Goal: Check status: Check status

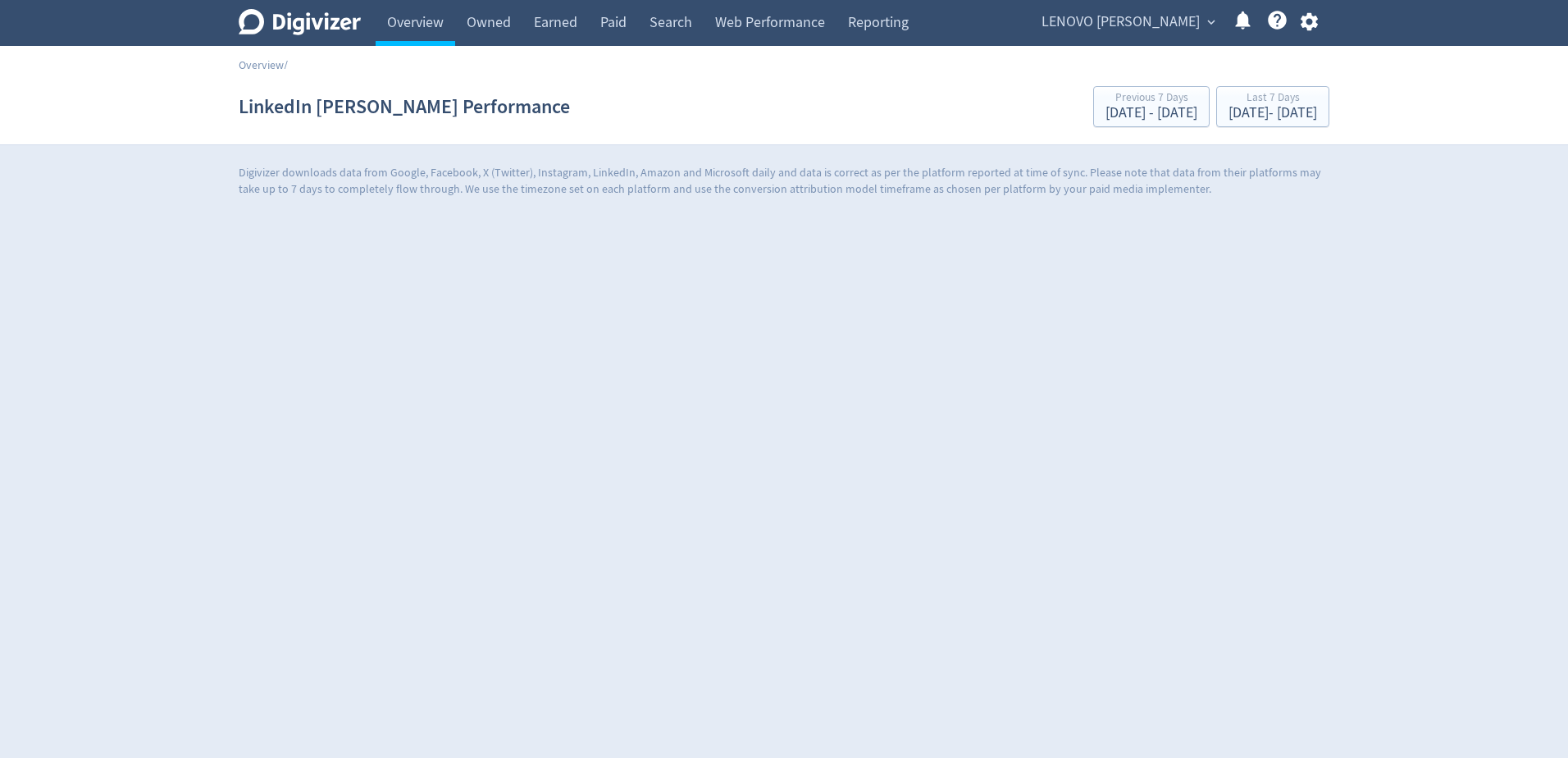
scroll to position [87, 0]
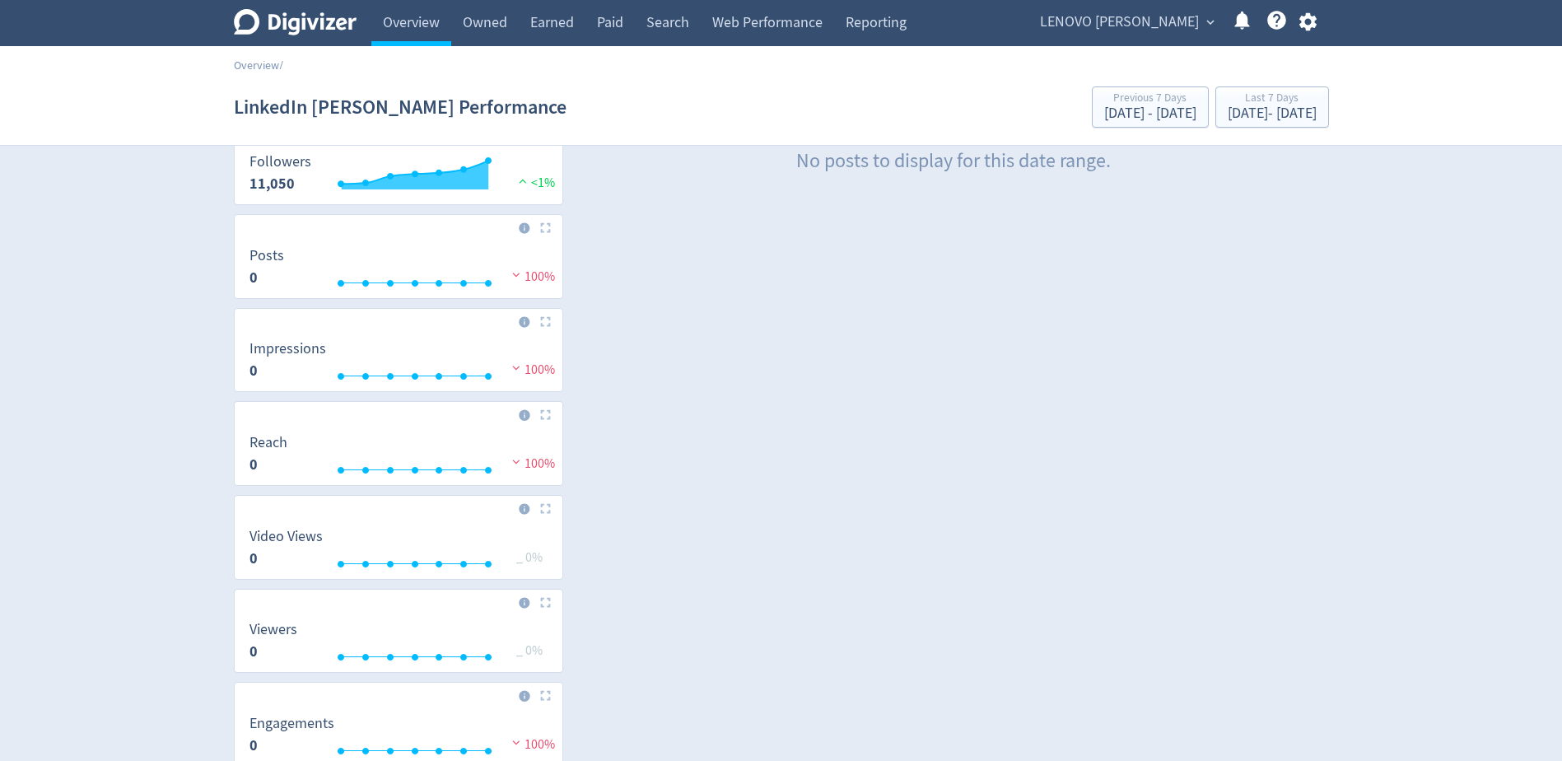
click at [1206, 24] on span "expand_more" at bounding box center [1210, 22] width 15 height 15
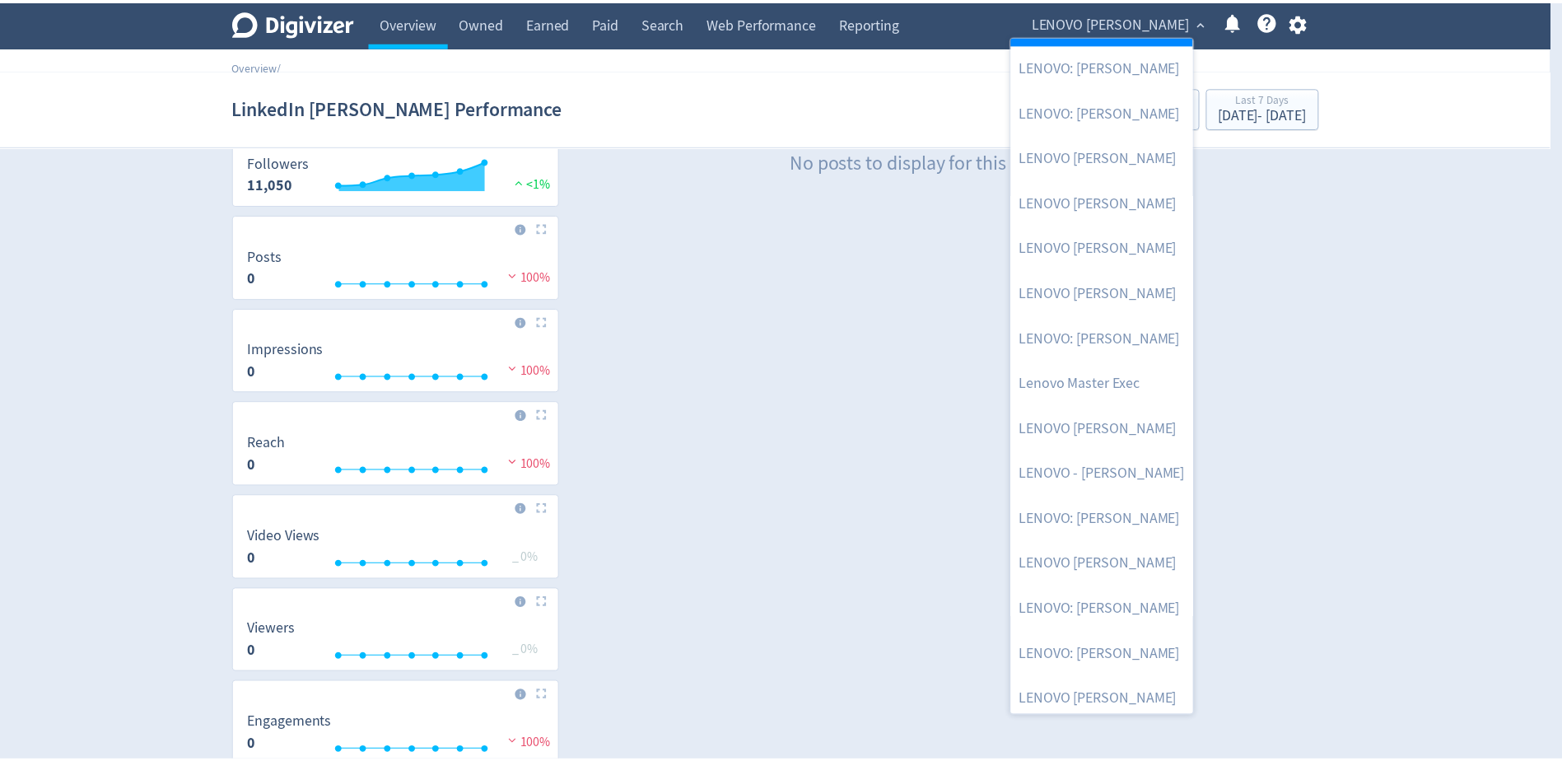
scroll to position [272, 0]
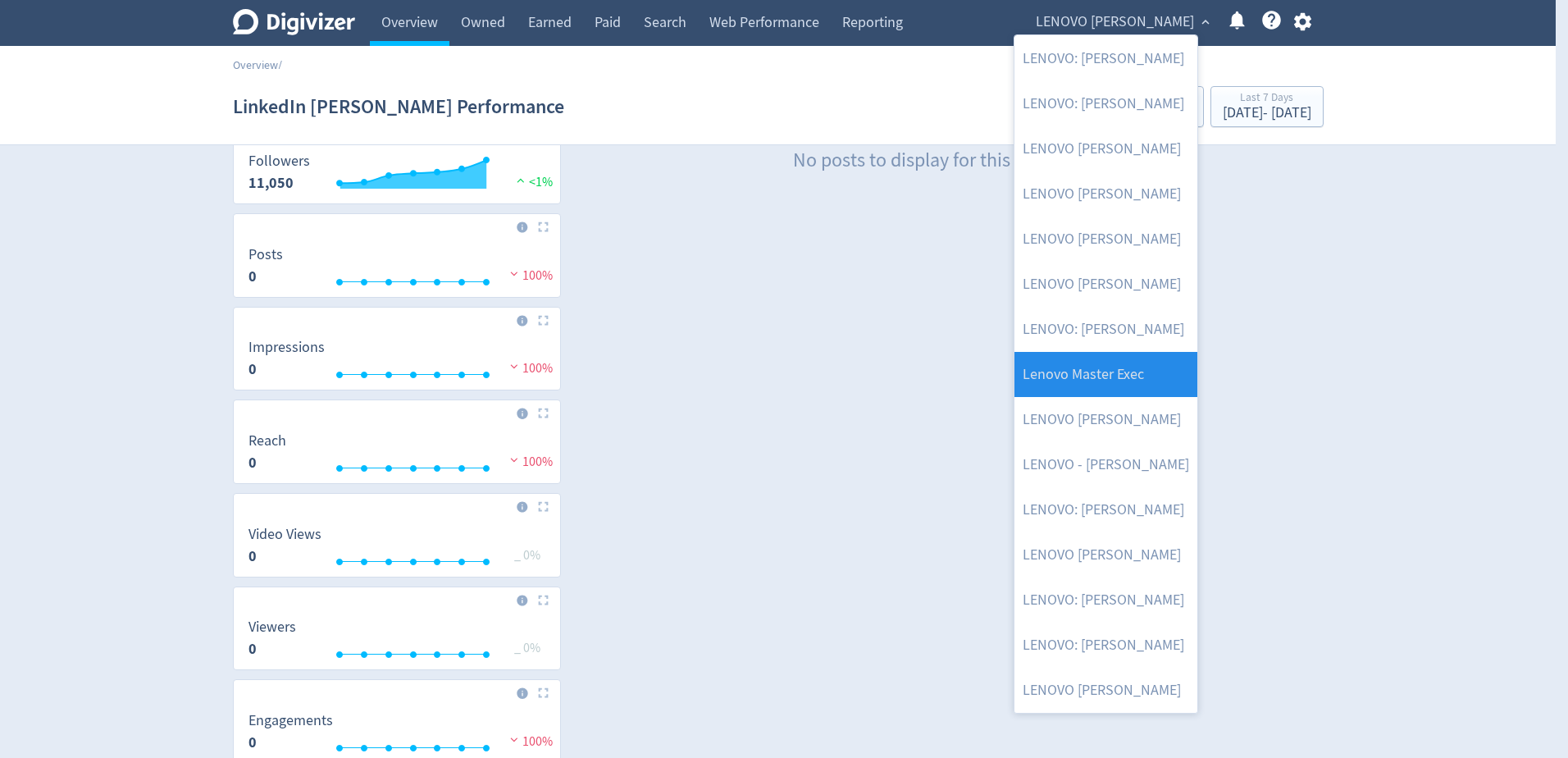
click at [1139, 384] on link "Lenovo Master Exec" at bounding box center [1106, 374] width 183 height 45
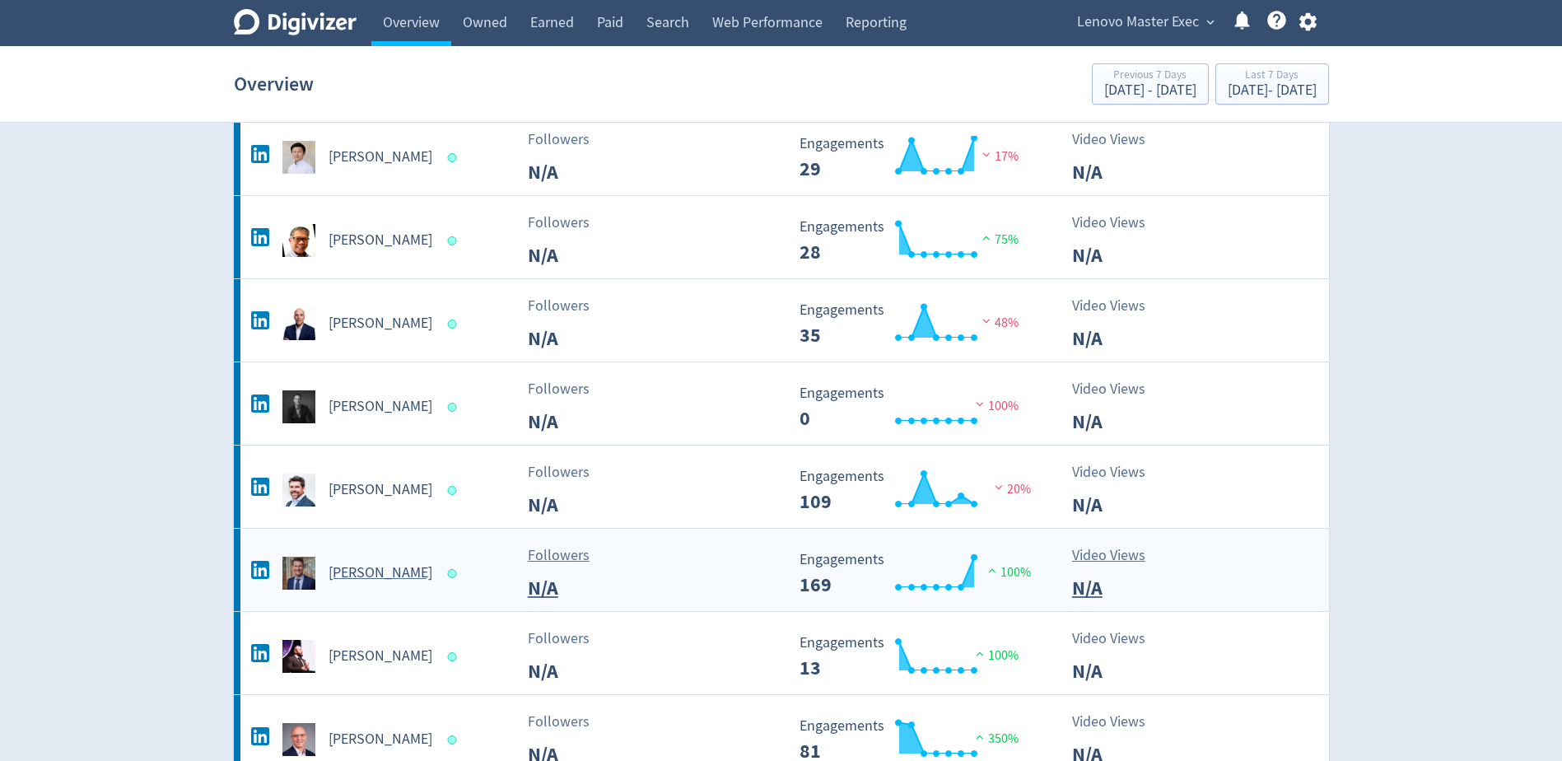
scroll to position [329, 0]
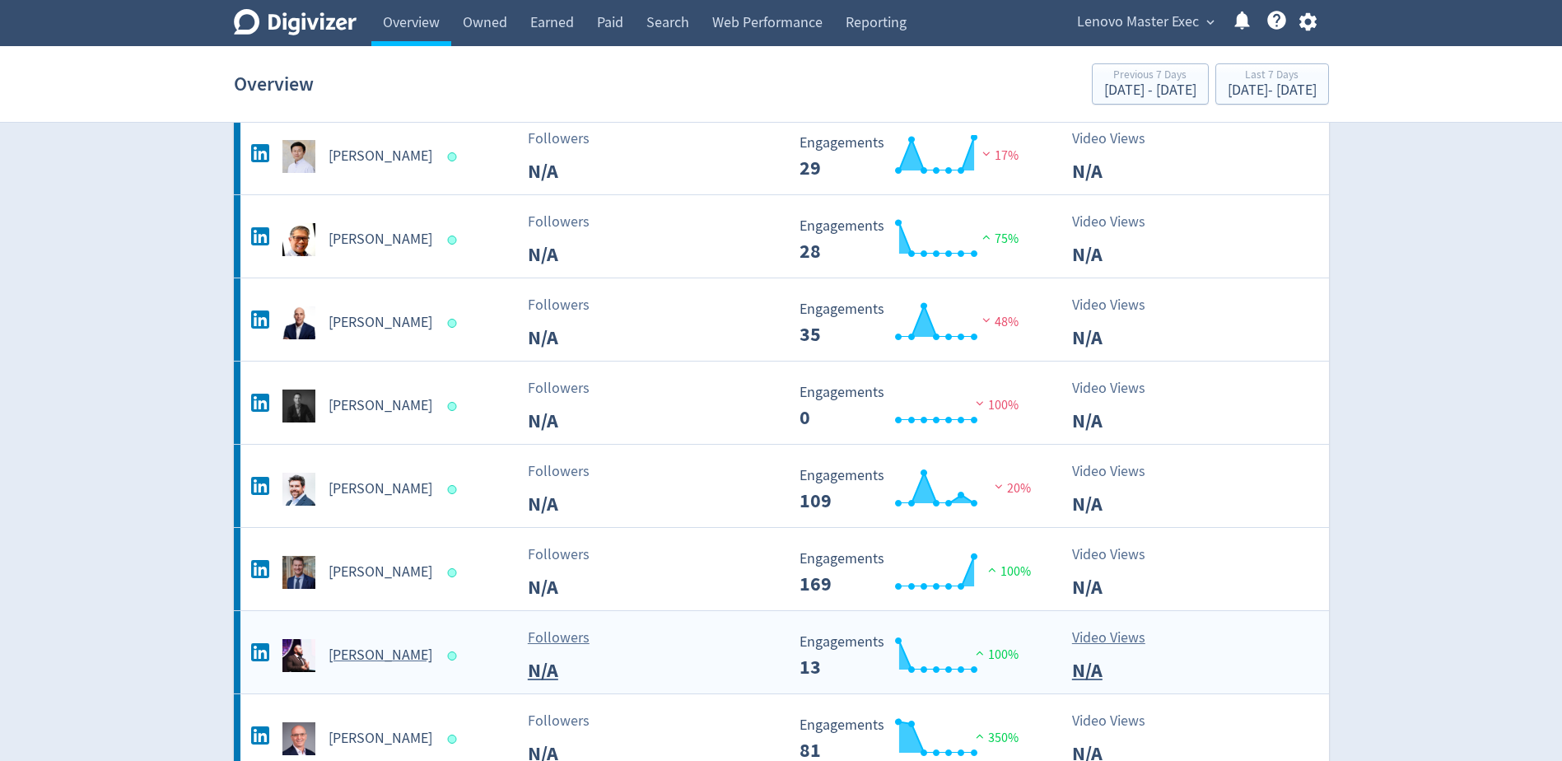
click at [376, 647] on h5 "[PERSON_NAME]" at bounding box center [380, 655] width 104 height 20
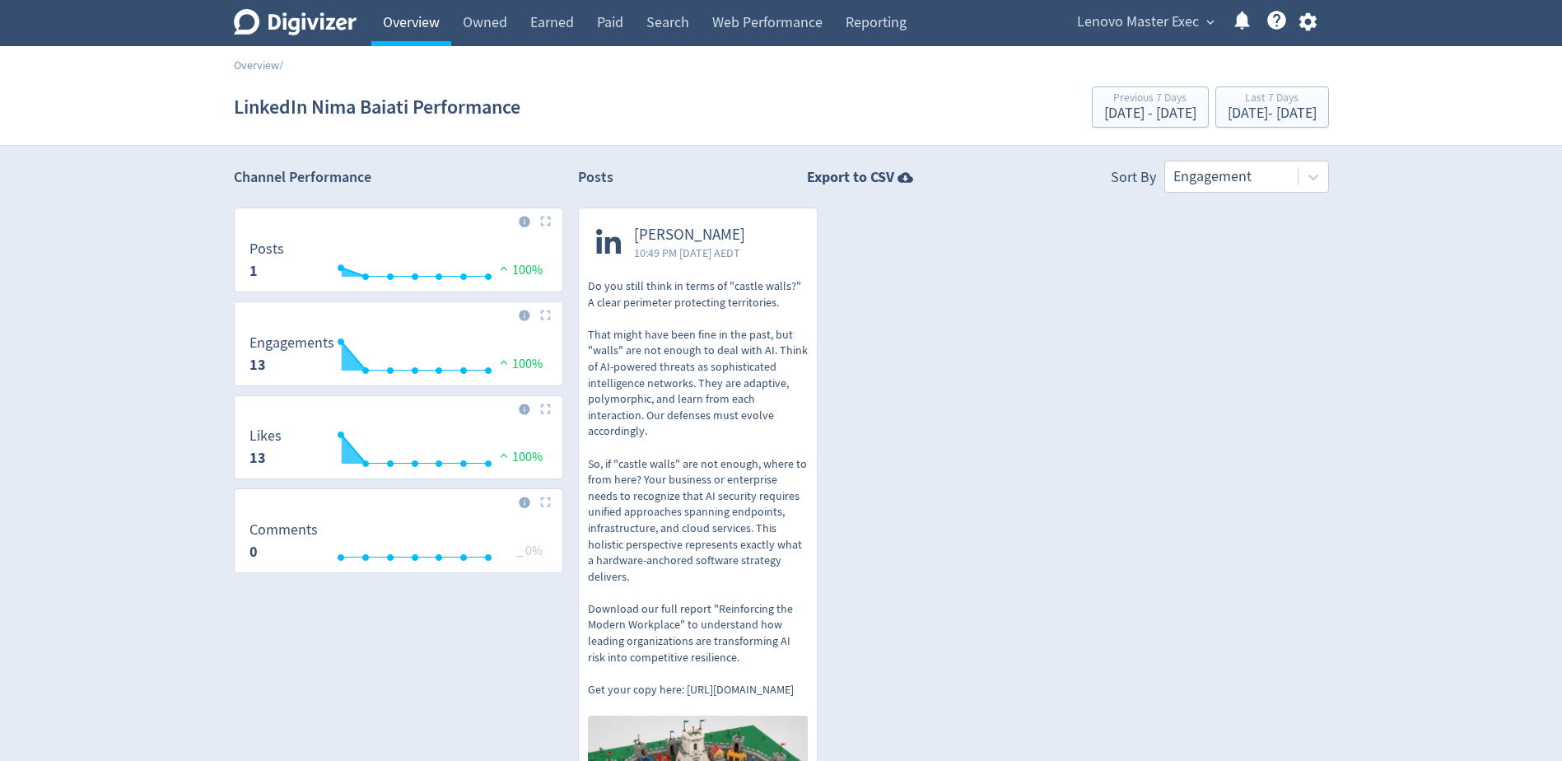
click at [407, 27] on link "Overview" at bounding box center [411, 23] width 80 height 46
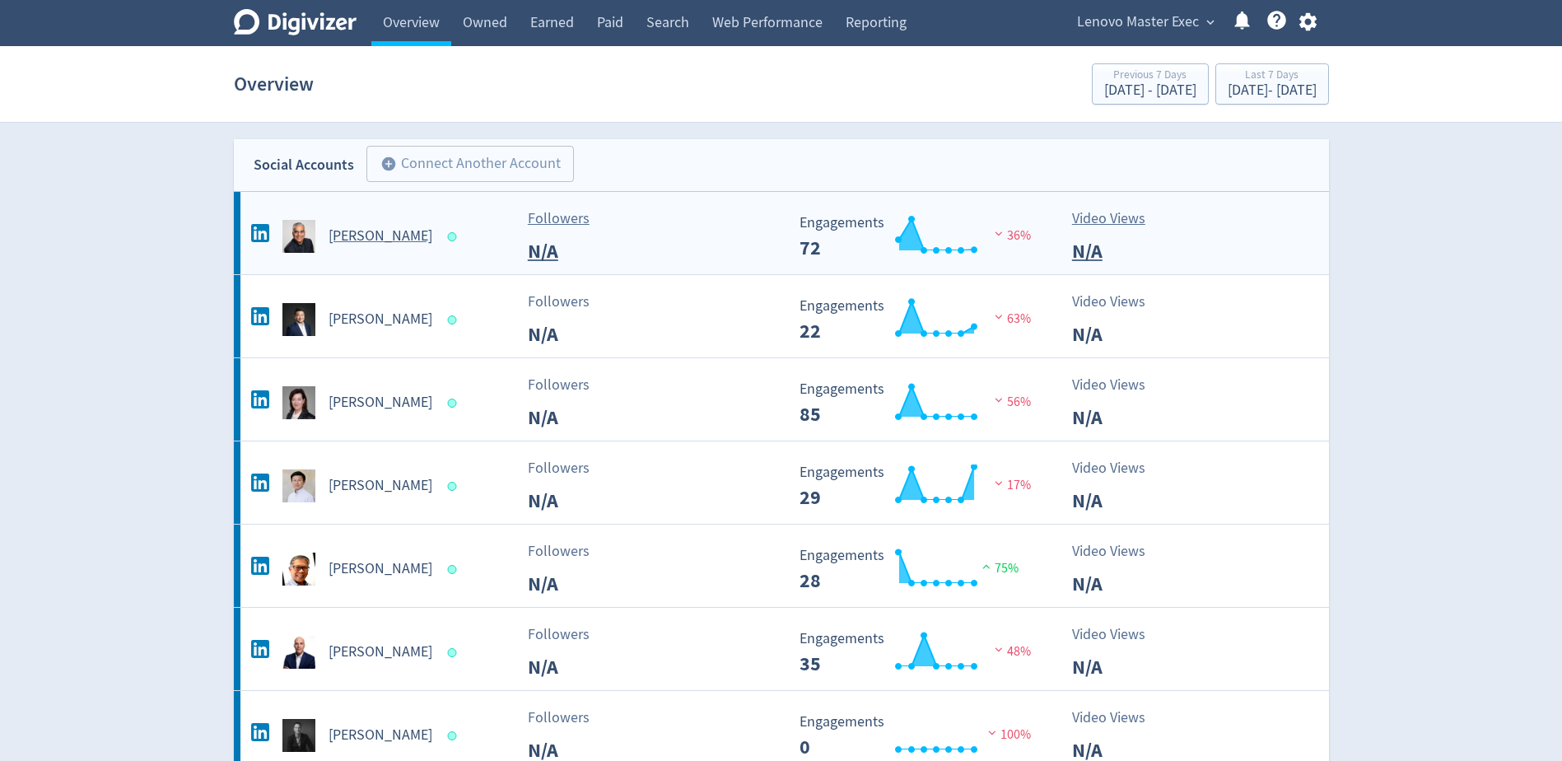
click at [391, 244] on h5 "[PERSON_NAME]" at bounding box center [380, 236] width 104 height 20
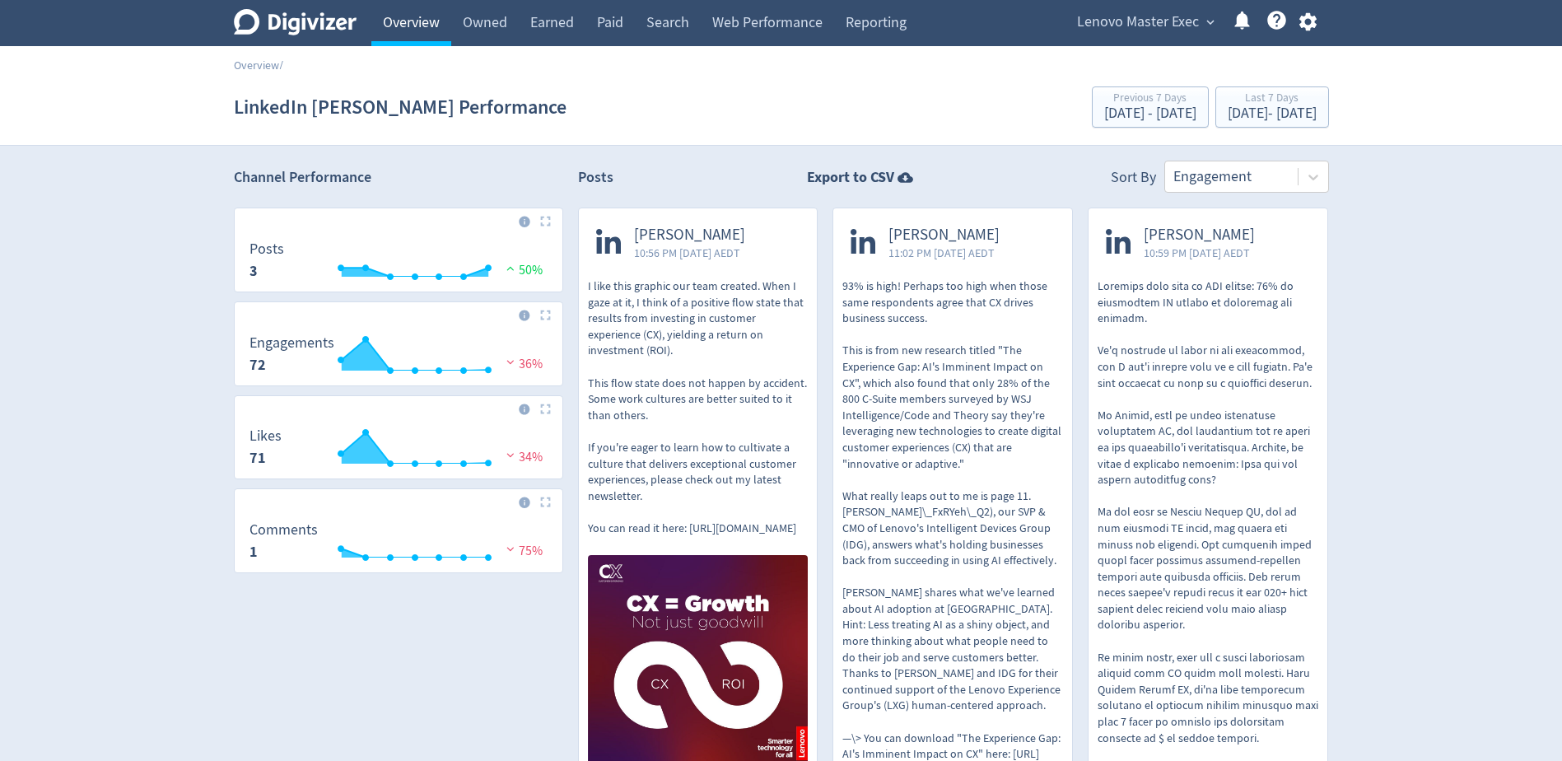
click at [403, 28] on link "Overview" at bounding box center [411, 23] width 80 height 46
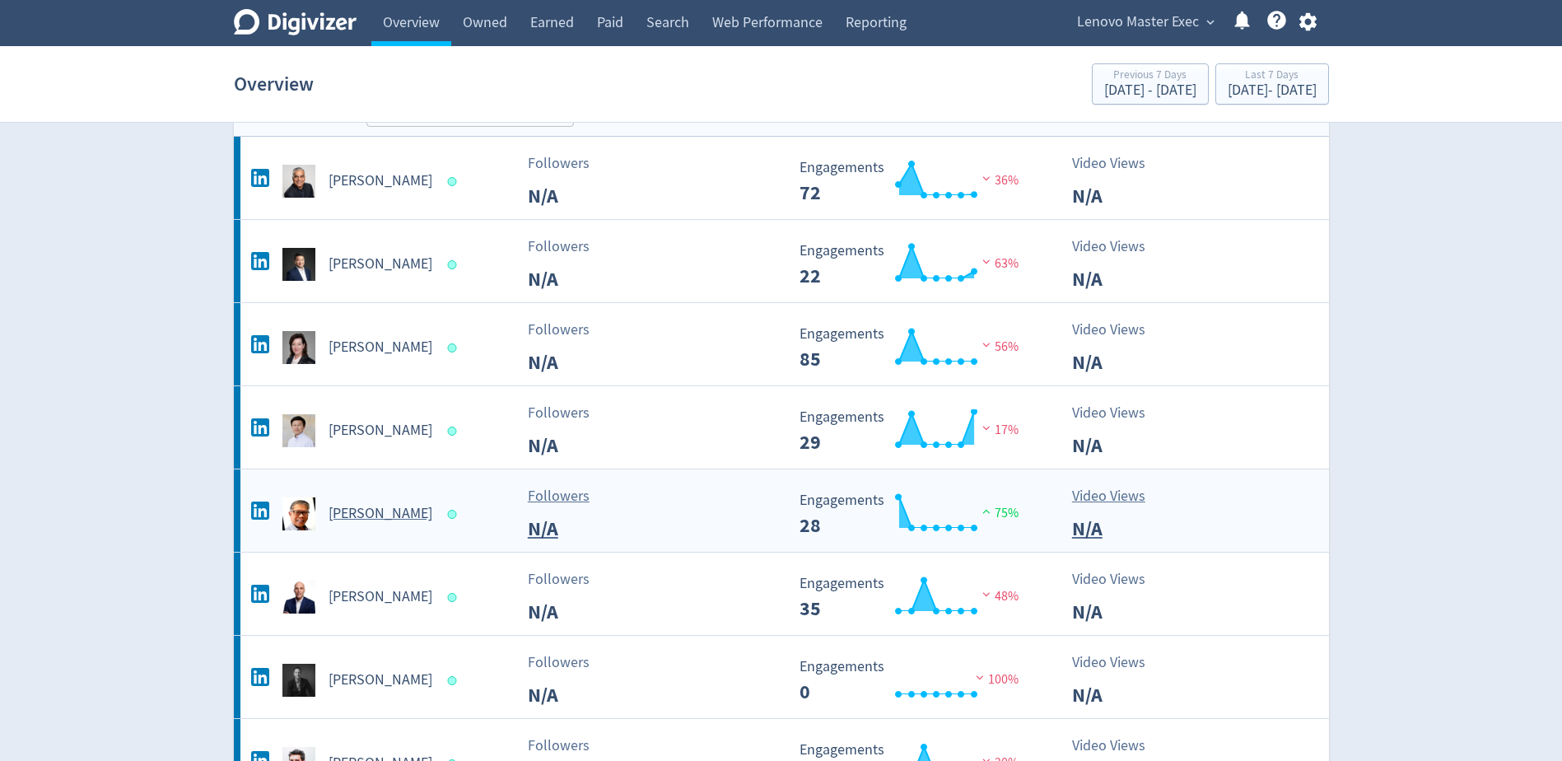
scroll to position [165, 0]
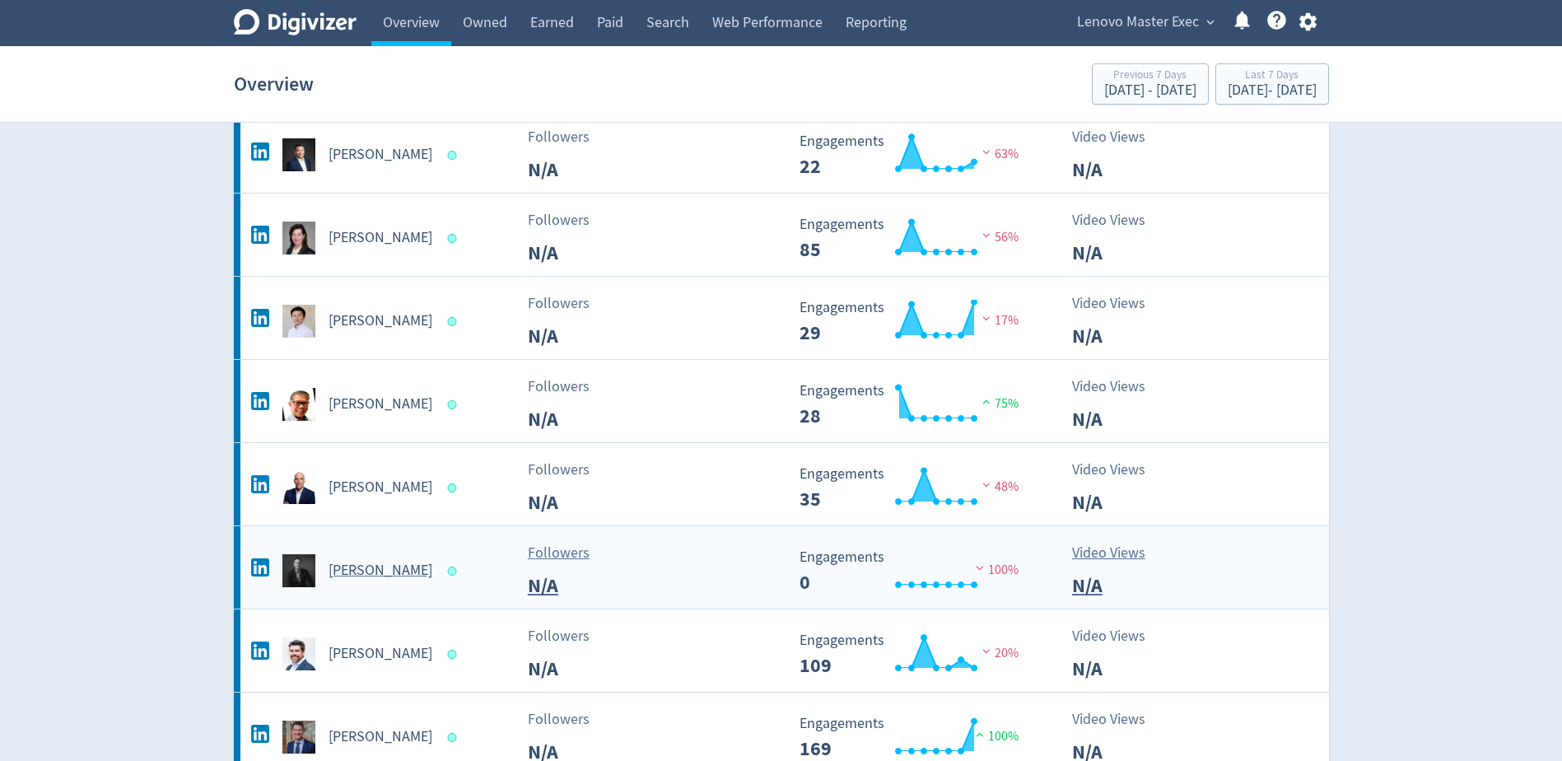
click at [389, 558] on div "[PERSON_NAME]" at bounding box center [380, 570] width 266 height 33
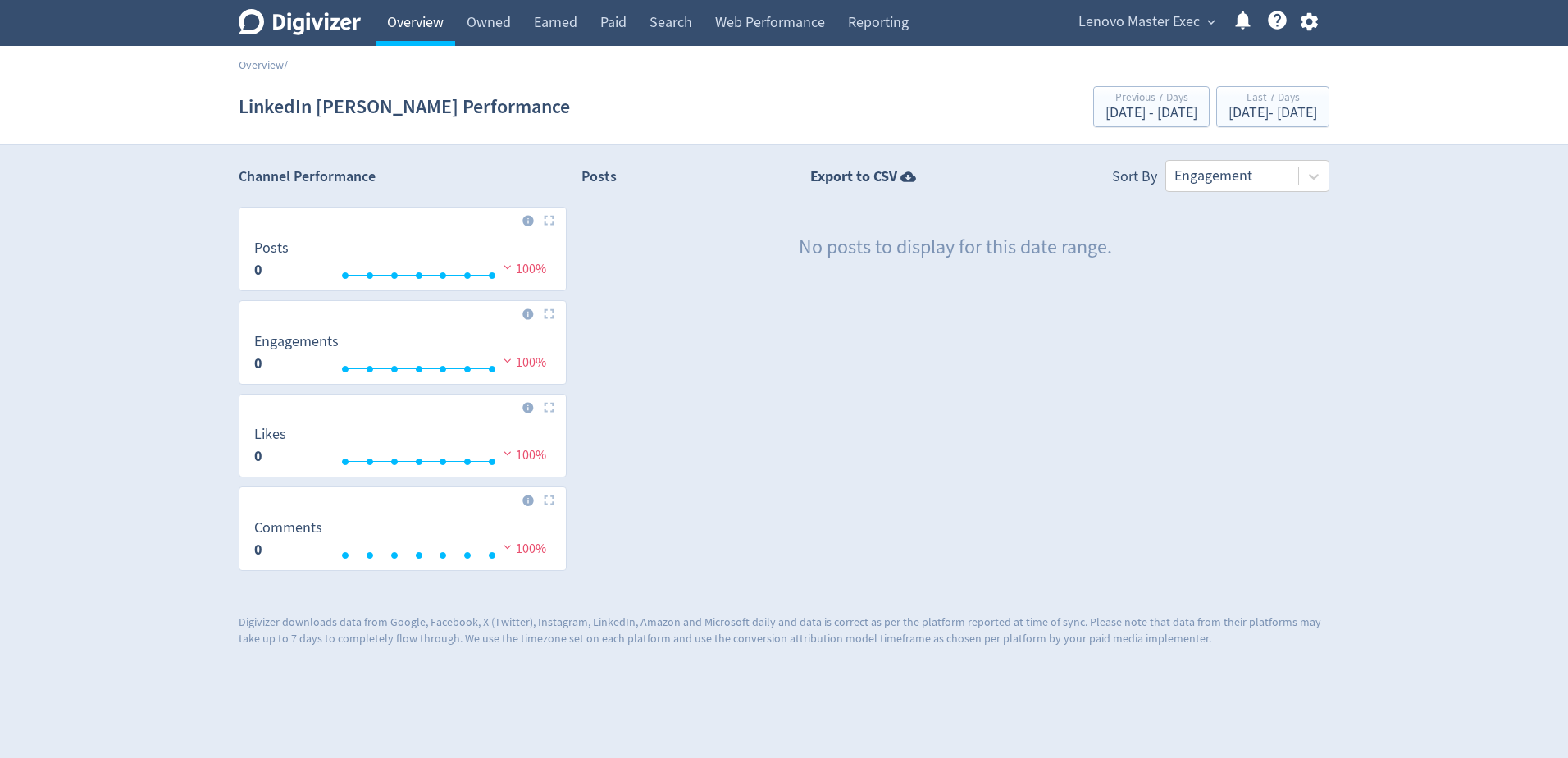
click at [418, 22] on link "Overview" at bounding box center [415, 23] width 80 height 46
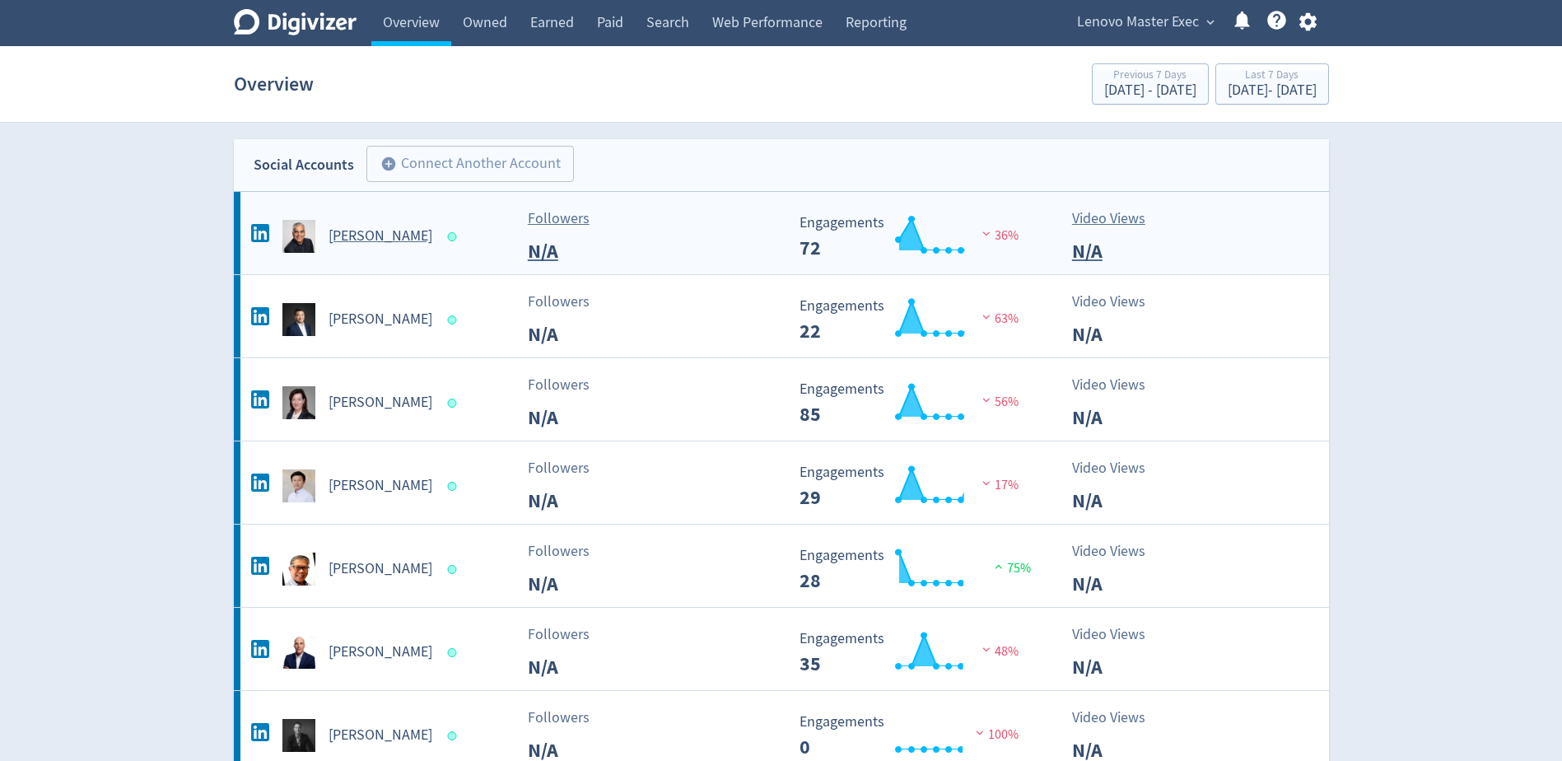
click at [383, 234] on h5 "[PERSON_NAME]" at bounding box center [380, 236] width 104 height 20
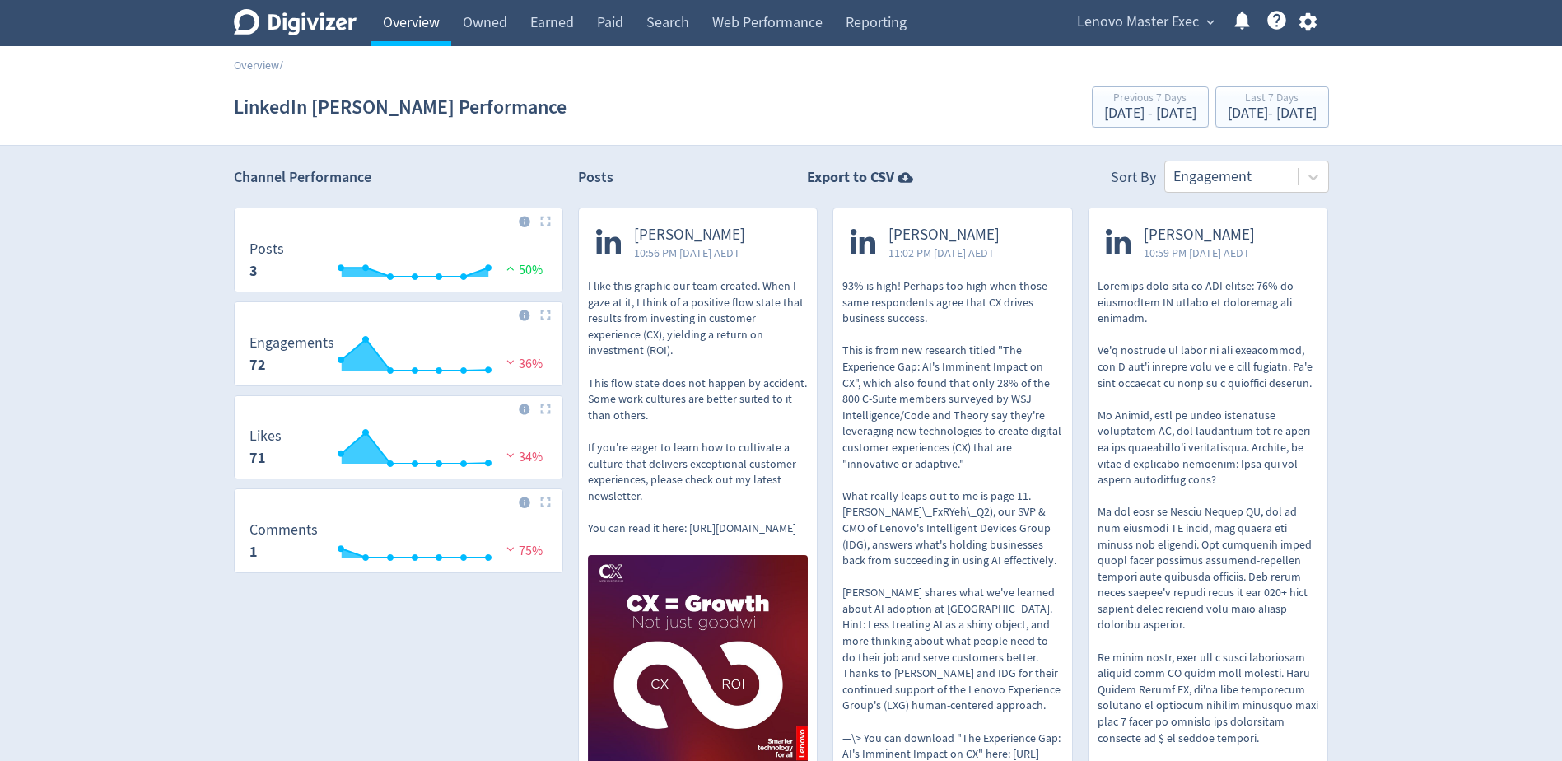
click at [408, 21] on link "Overview" at bounding box center [411, 23] width 80 height 46
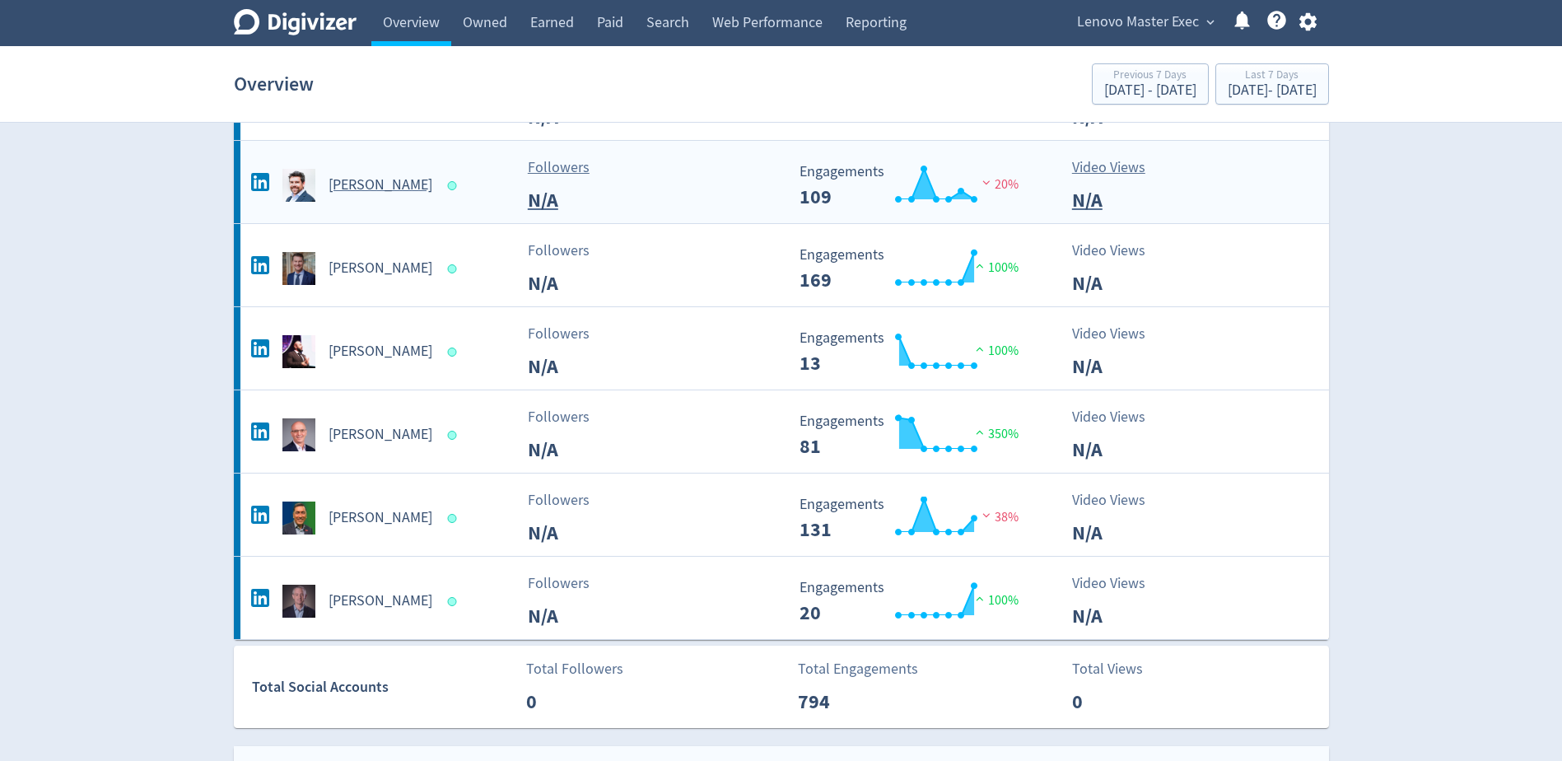
scroll to position [659, 0]
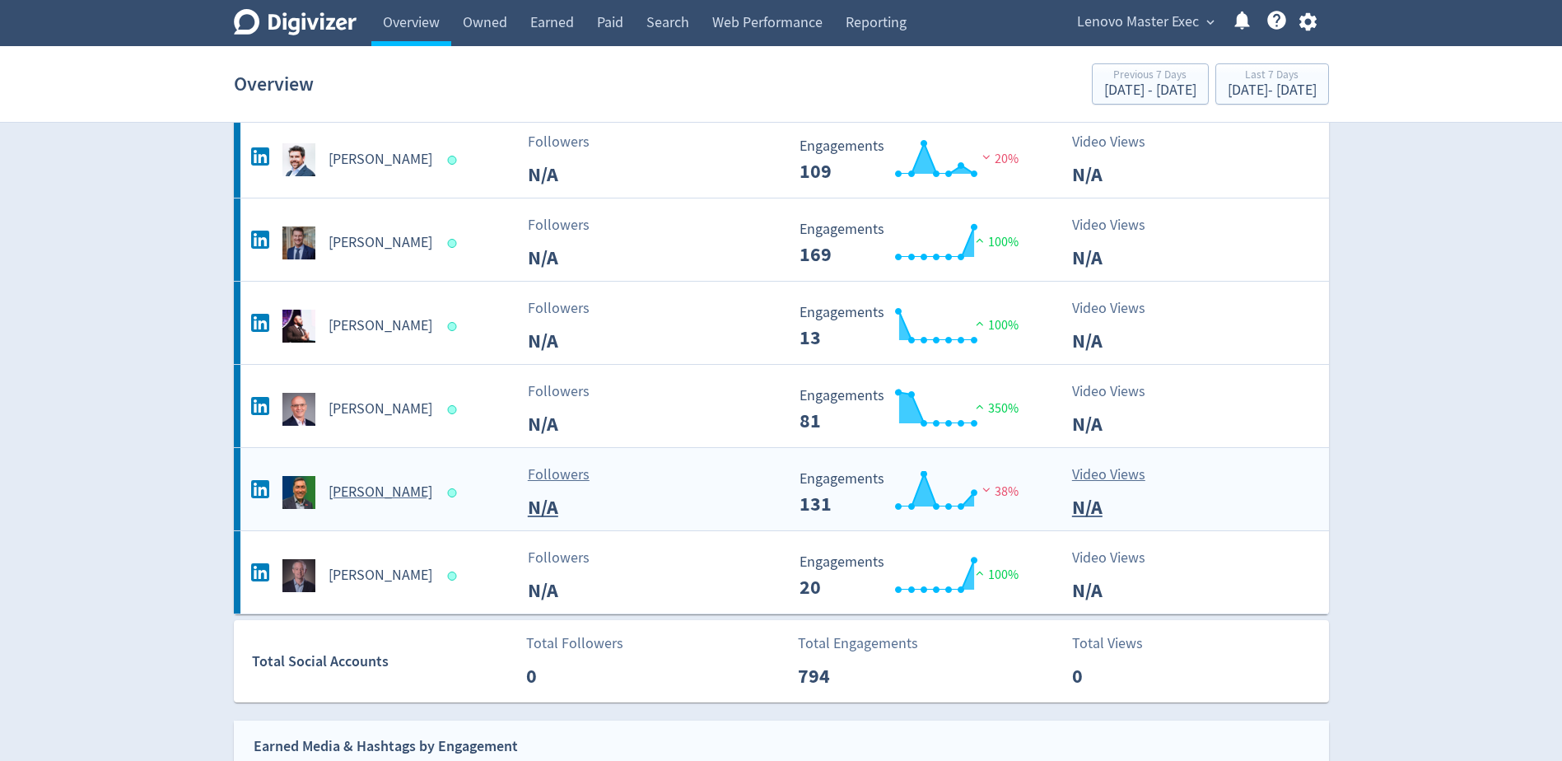
click at [388, 497] on h5 "[PERSON_NAME]" at bounding box center [380, 492] width 104 height 20
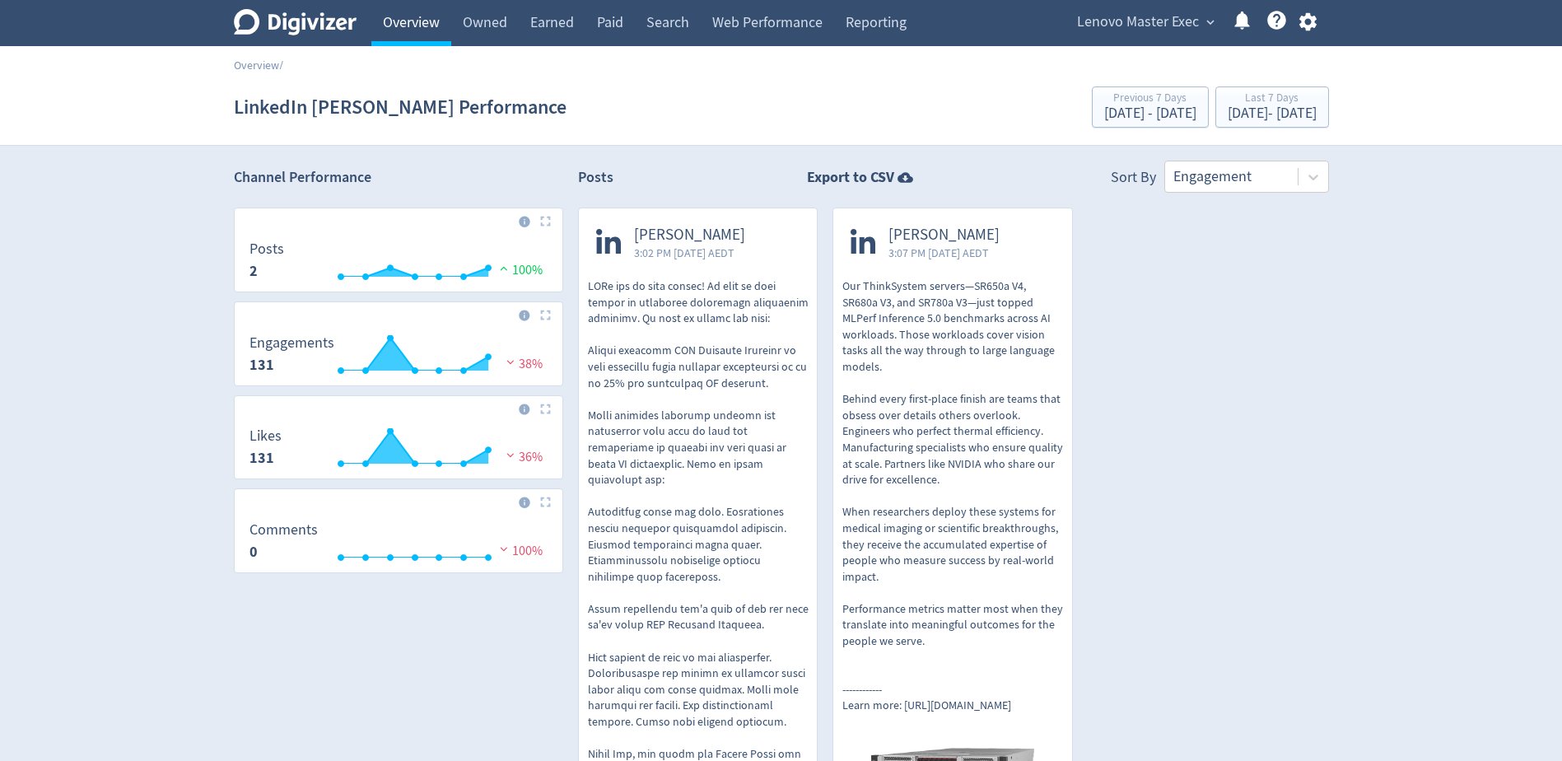
click at [411, 26] on link "Overview" at bounding box center [411, 23] width 80 height 46
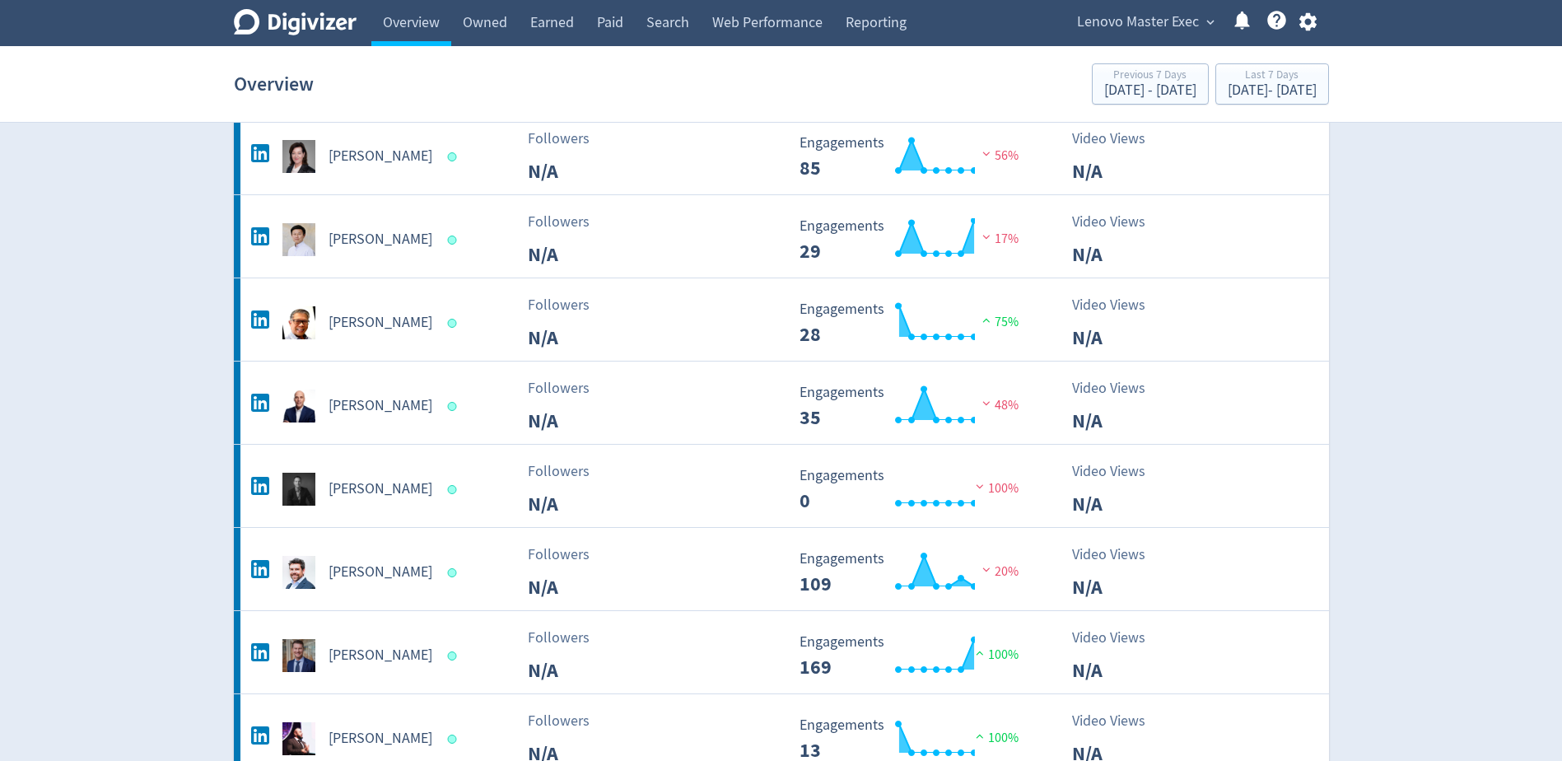
scroll to position [247, 0]
click at [386, 337] on div "[PERSON_NAME]" at bounding box center [380, 321] width 266 height 33
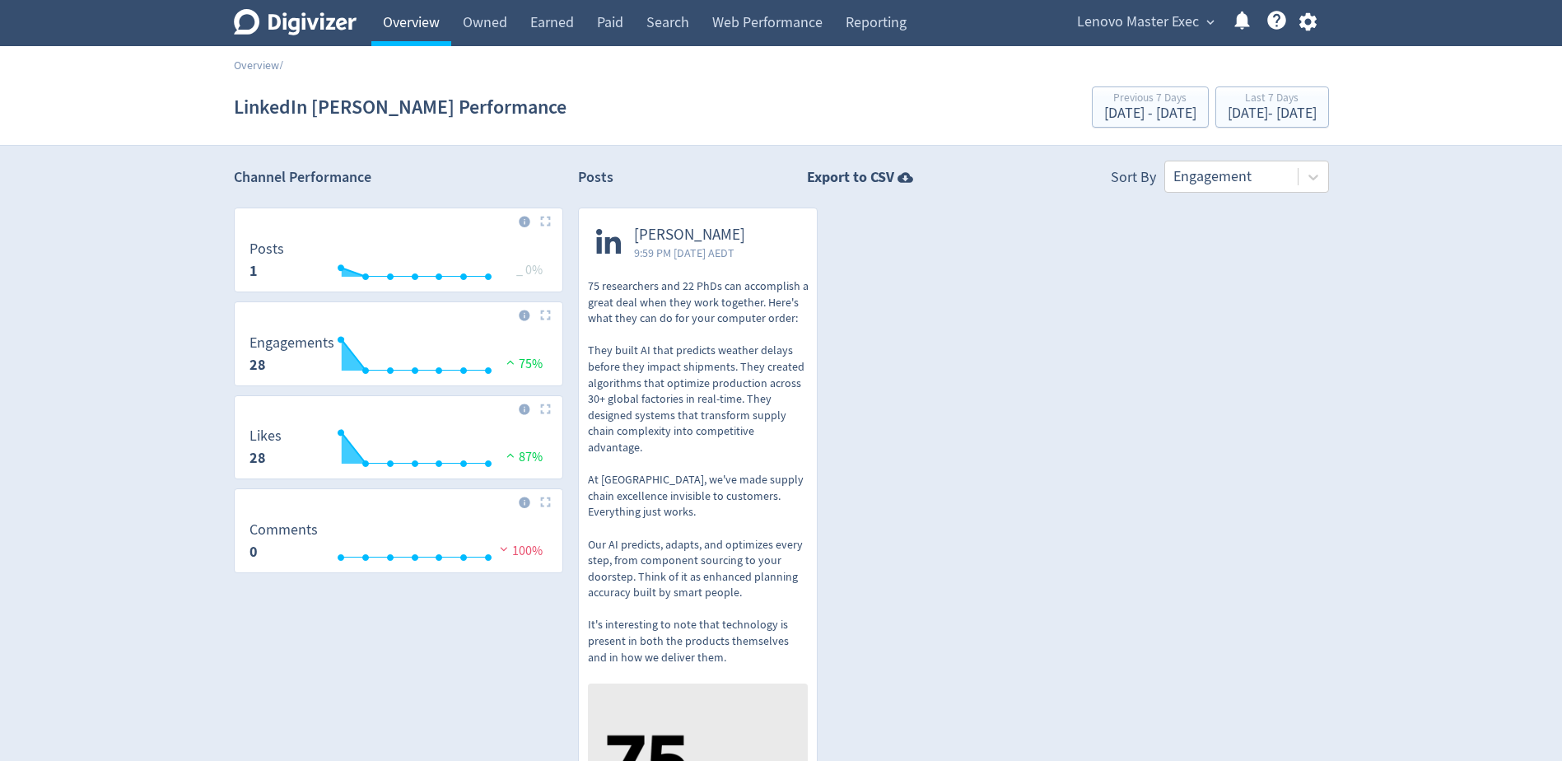
click at [445, 16] on link "Overview" at bounding box center [411, 23] width 80 height 46
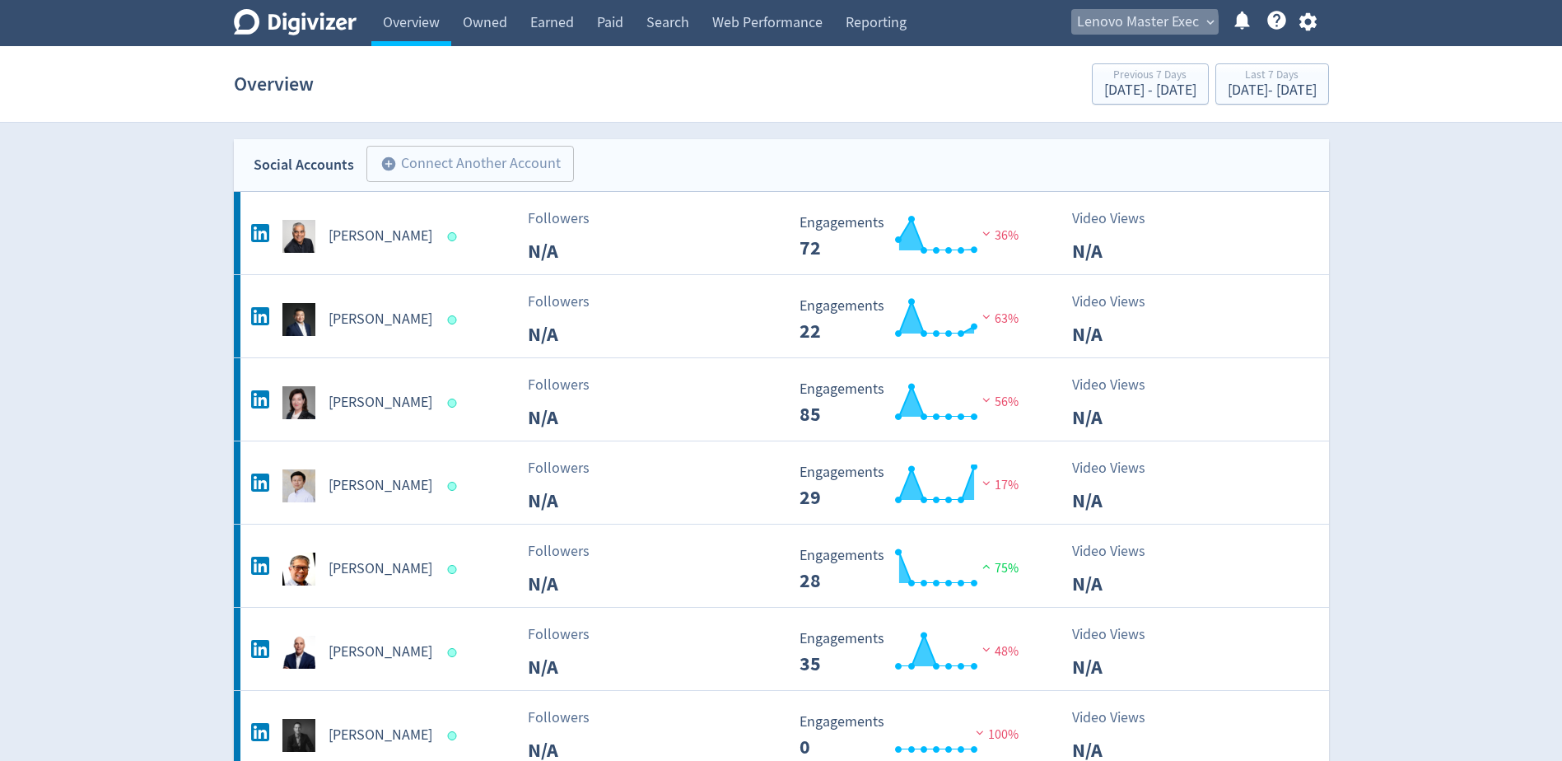
click at [1114, 30] on span "Lenovo Master Exec" at bounding box center [1138, 22] width 122 height 26
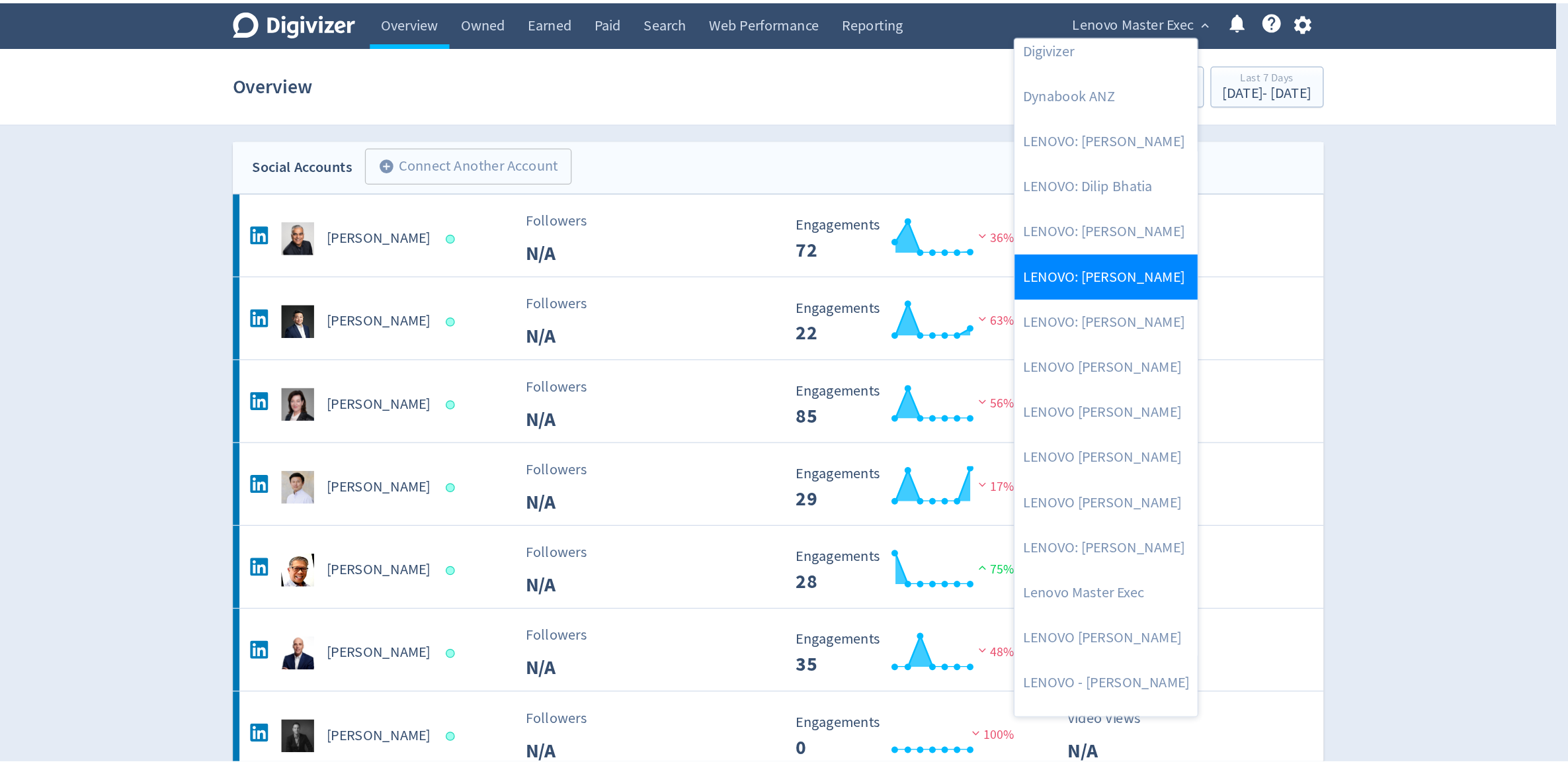
scroll to position [133, 0]
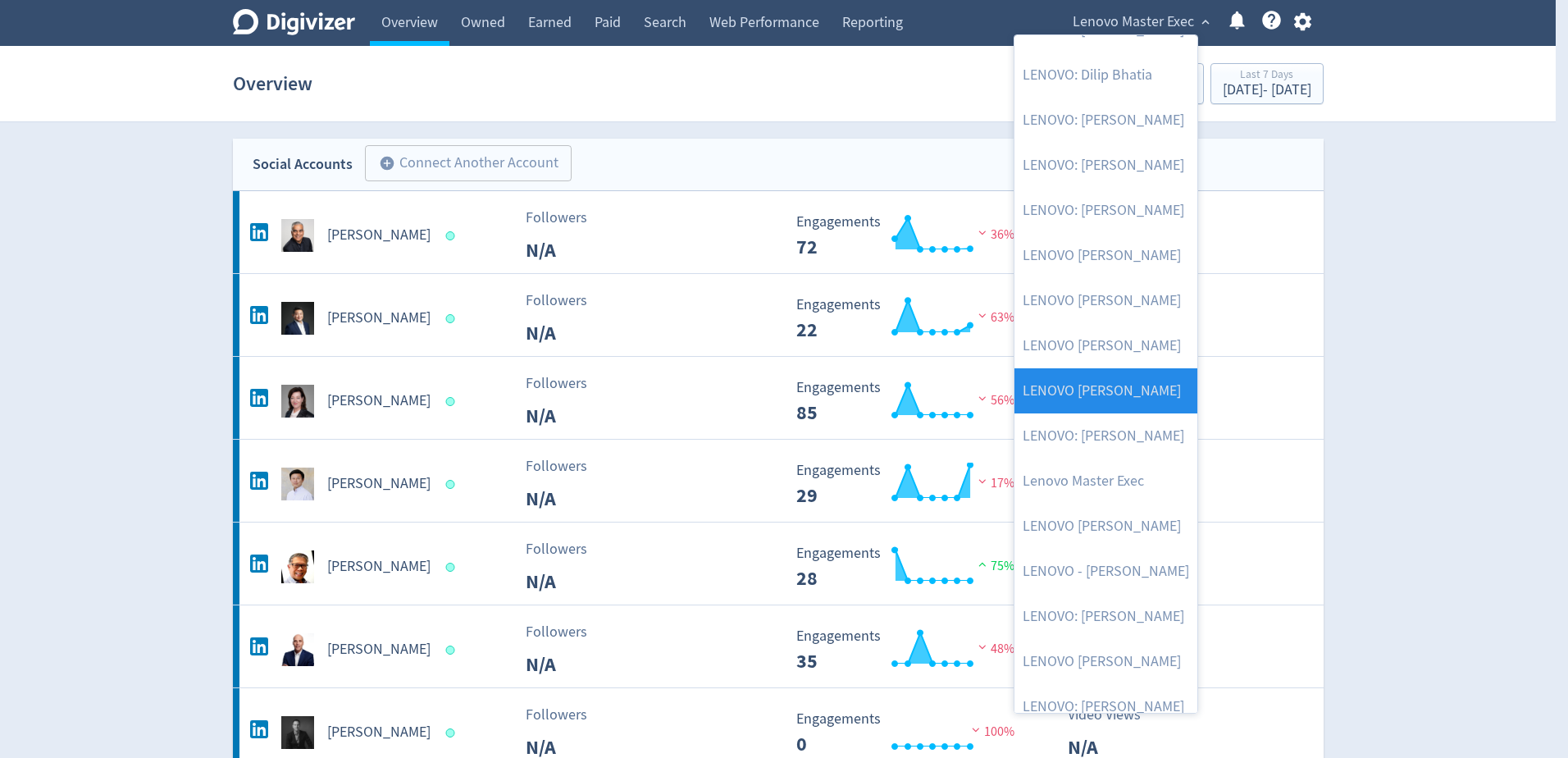
click at [1123, 403] on link "LENOVO [PERSON_NAME]" at bounding box center [1106, 390] width 183 height 45
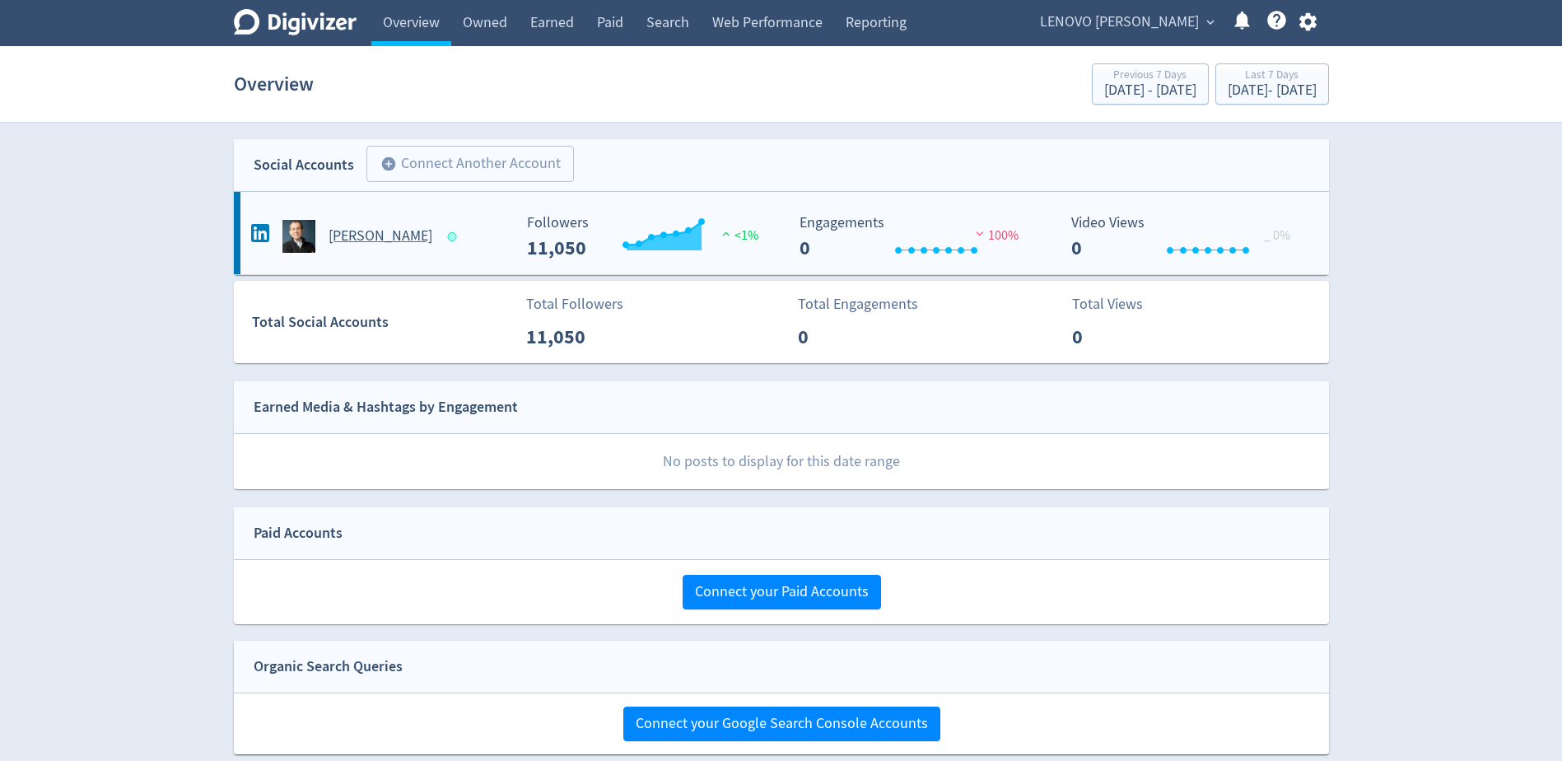
click at [368, 242] on h5 "[PERSON_NAME]" at bounding box center [380, 236] width 104 height 20
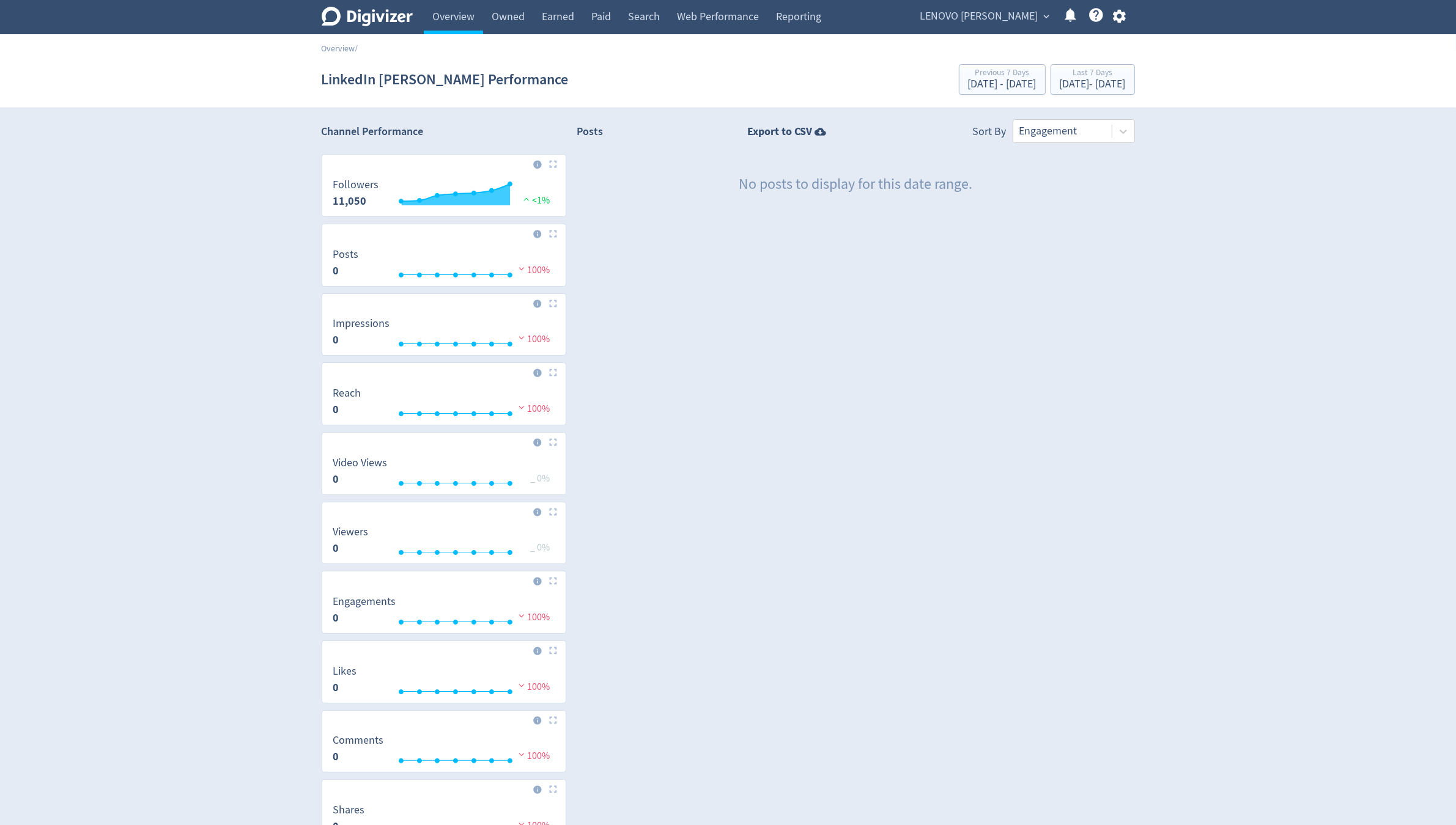
click at [1157, 431] on div "Digivizer Logo [PERSON_NAME] Logo Overview Owned Earned Paid Search Web Perform…" at bounding box center [728, 484] width 1456 height 968
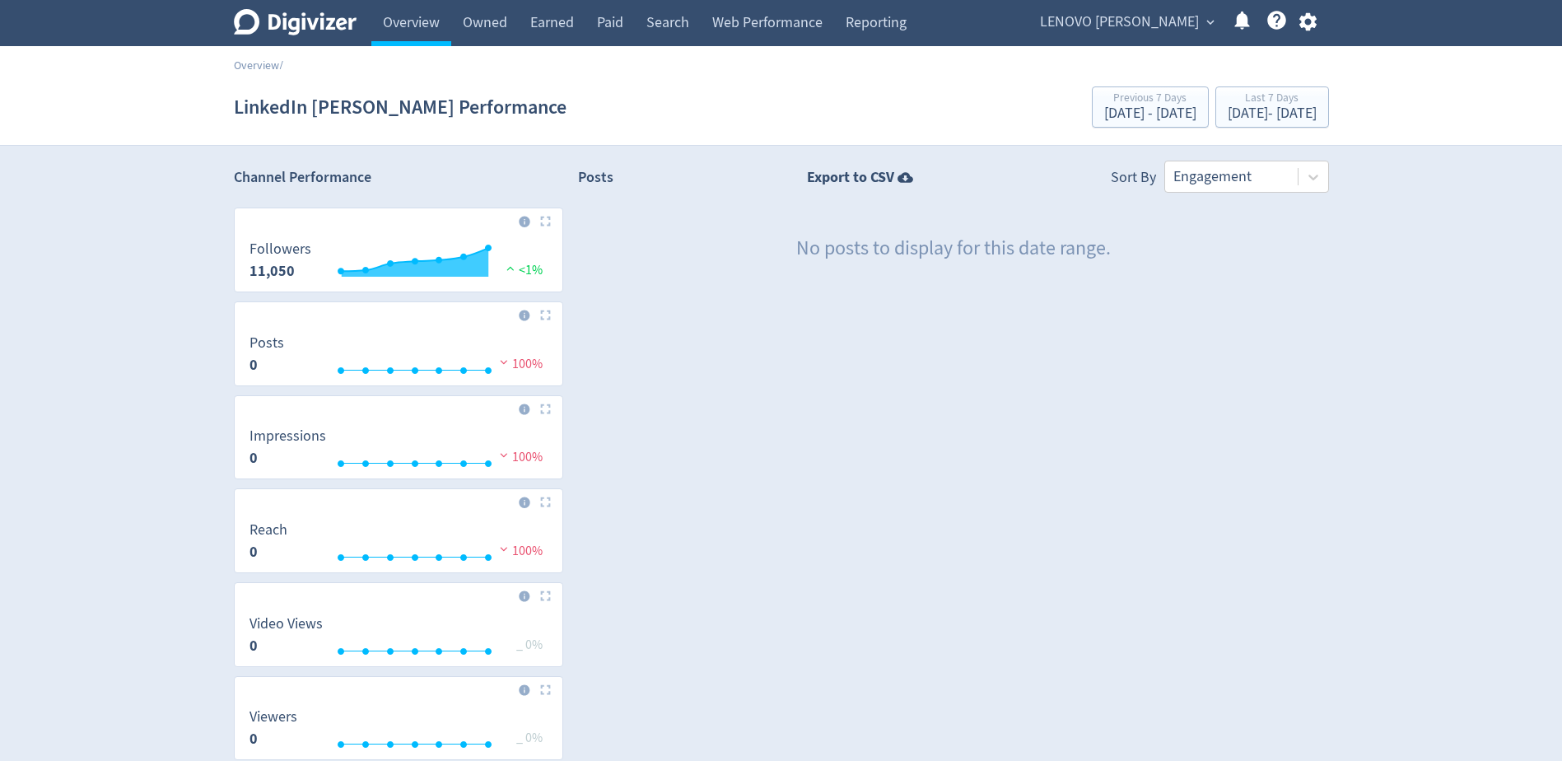
click at [1102, 21] on span "LENOVO [PERSON_NAME]" at bounding box center [1119, 22] width 159 height 26
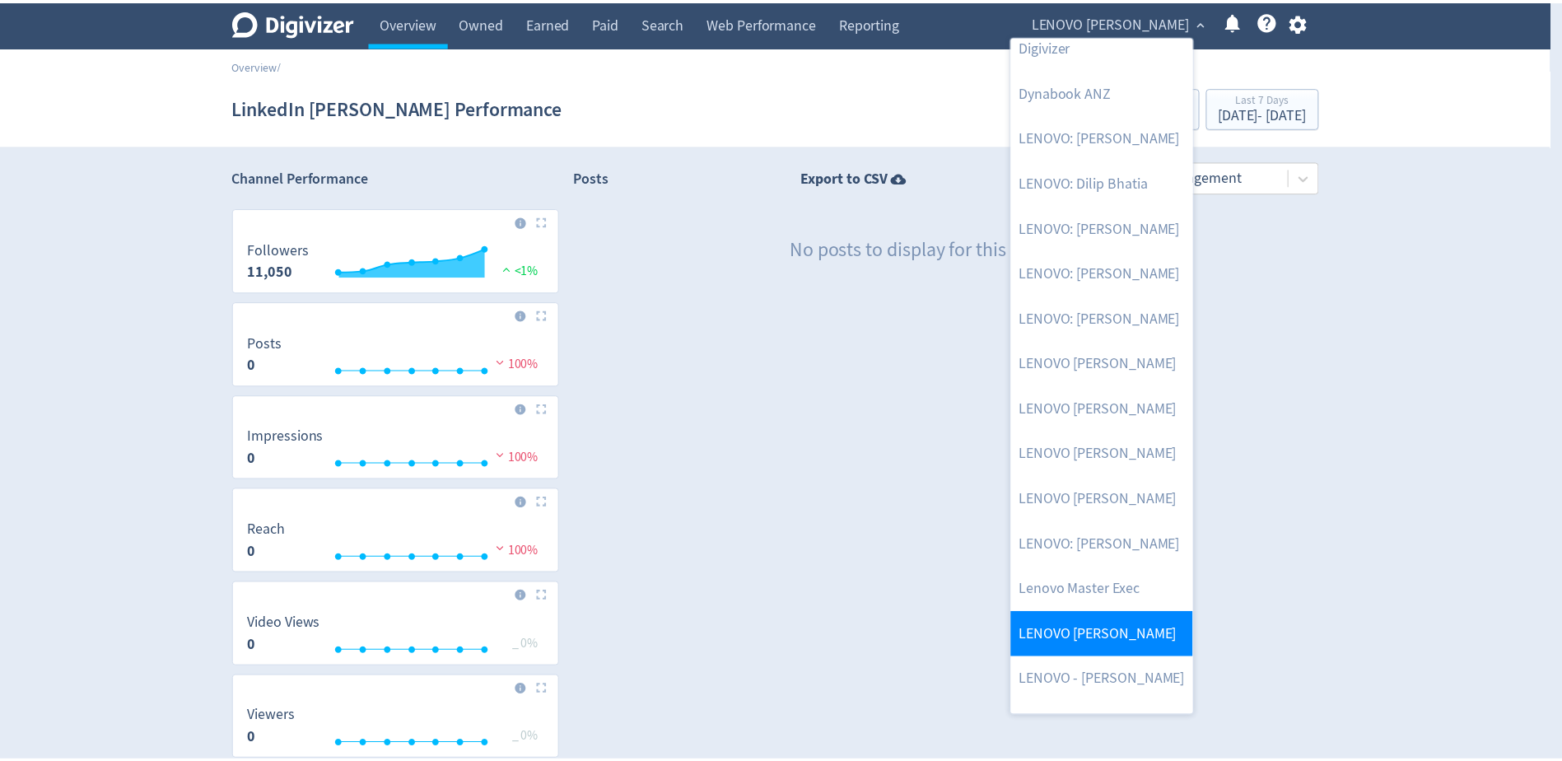
scroll to position [82, 0]
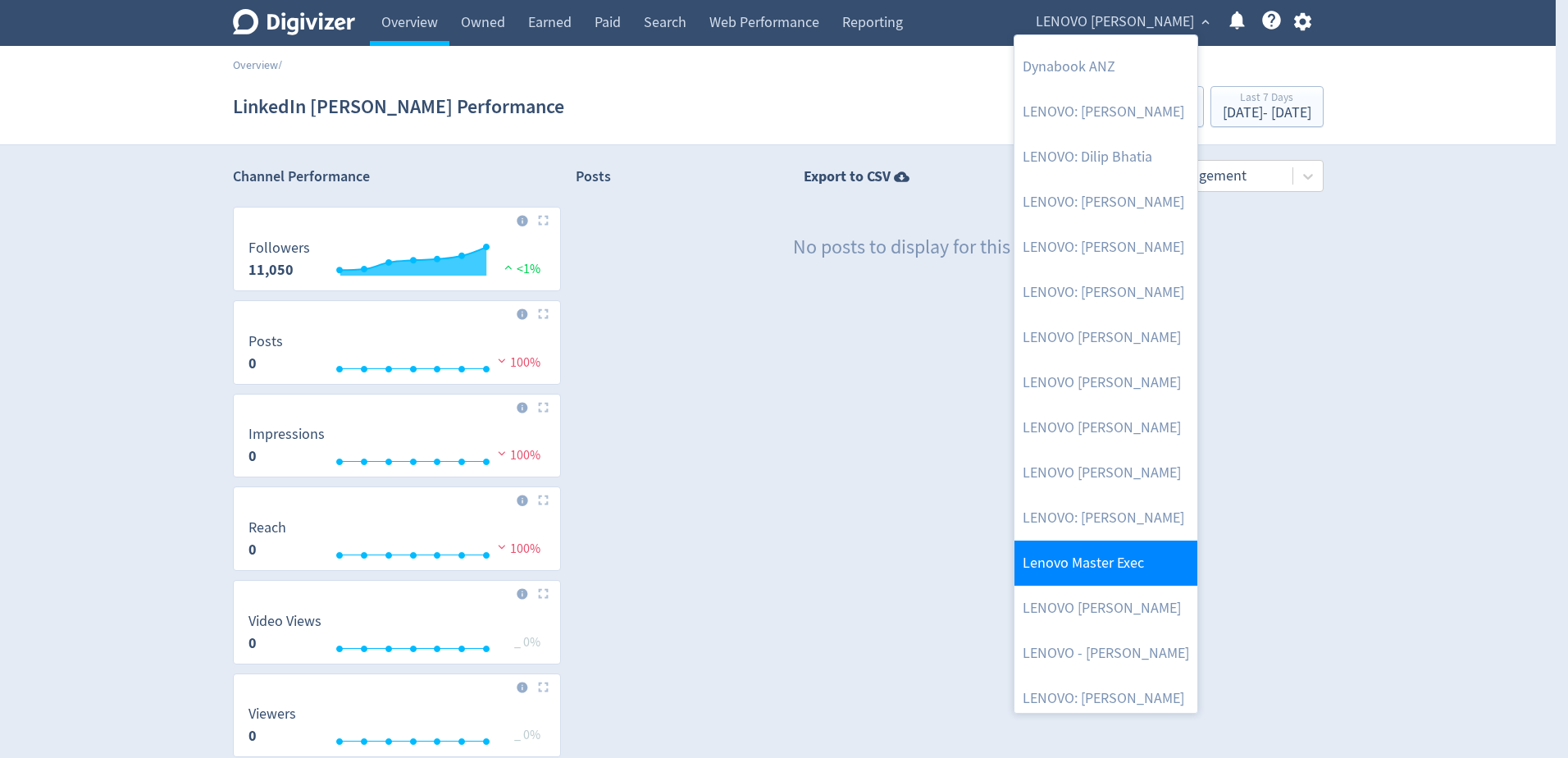
click at [1120, 562] on link "Lenovo Master Exec" at bounding box center [1106, 562] width 183 height 45
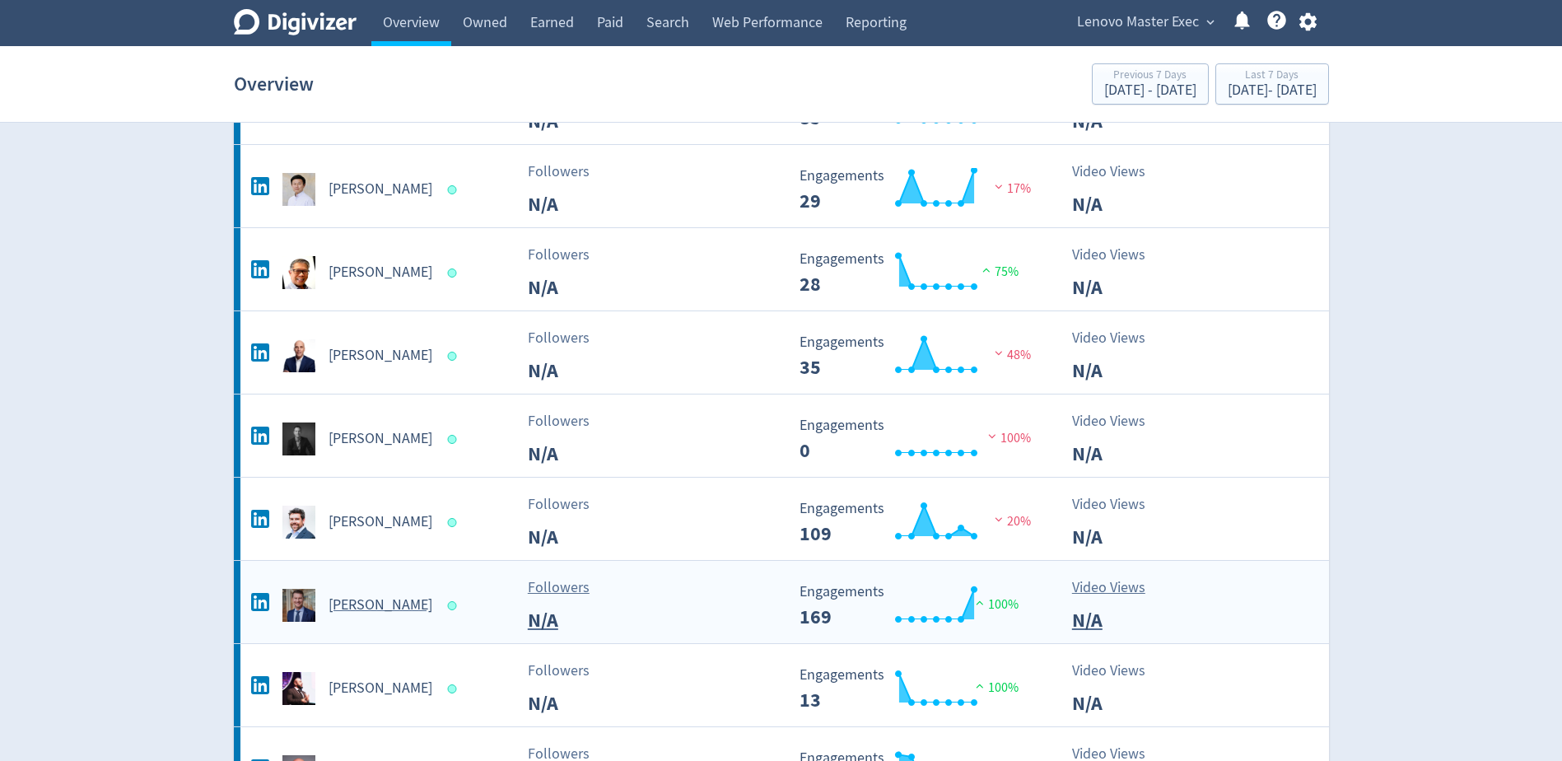
scroll to position [576, 0]
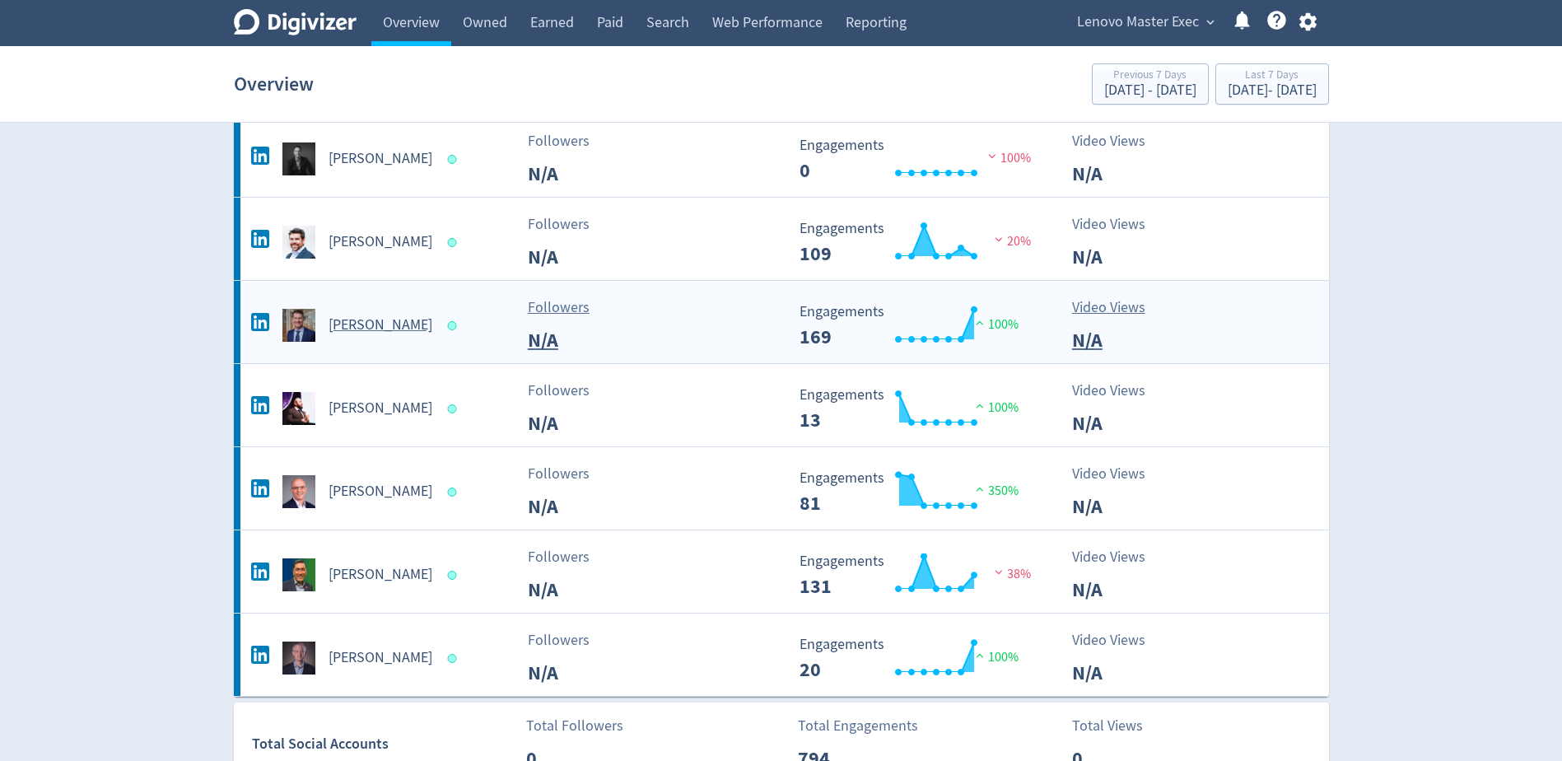
click at [348, 331] on h5 "[PERSON_NAME]" at bounding box center [380, 325] width 104 height 20
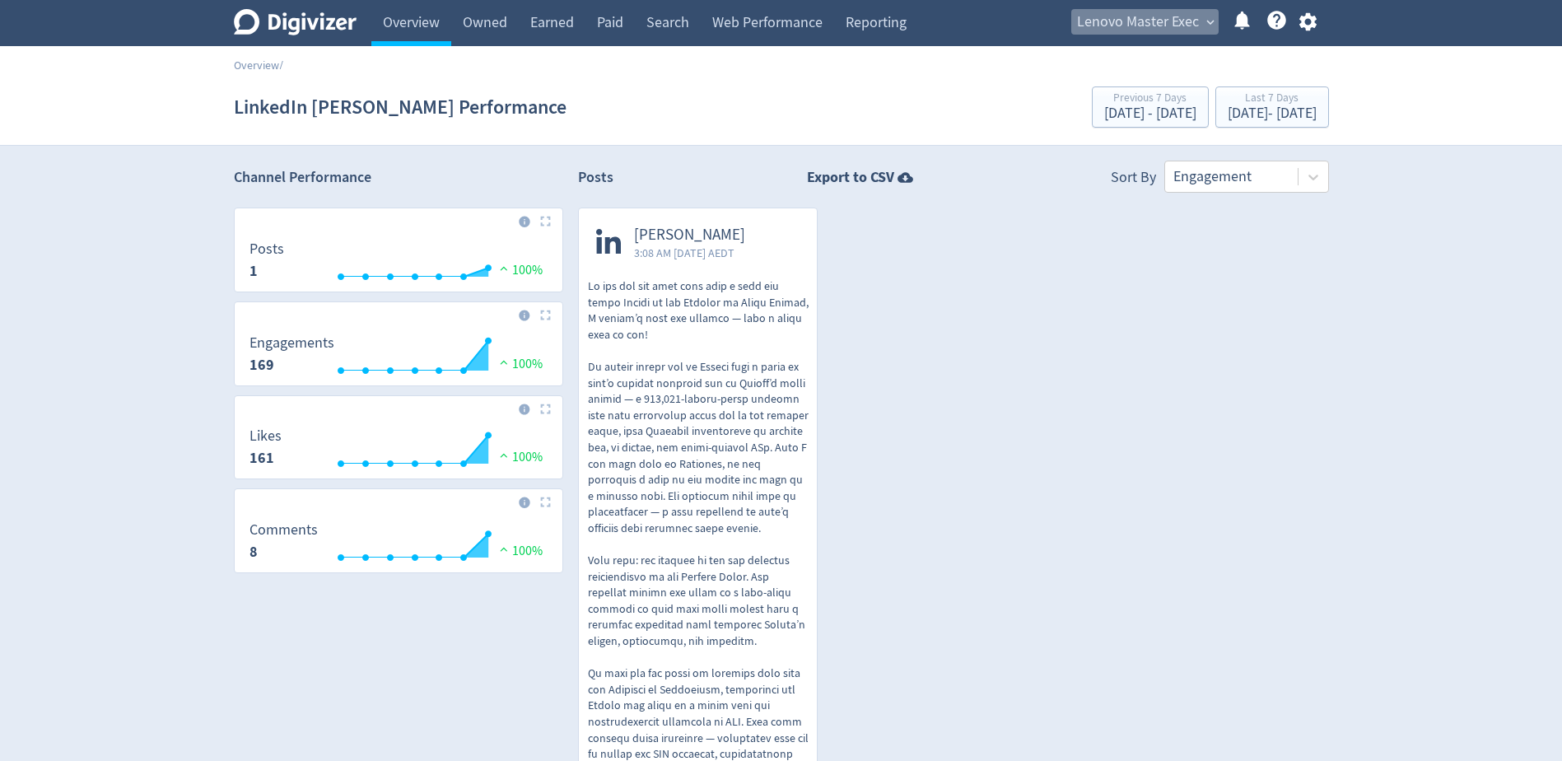
click at [1194, 16] on span "Lenovo Master Exec" at bounding box center [1138, 22] width 122 height 26
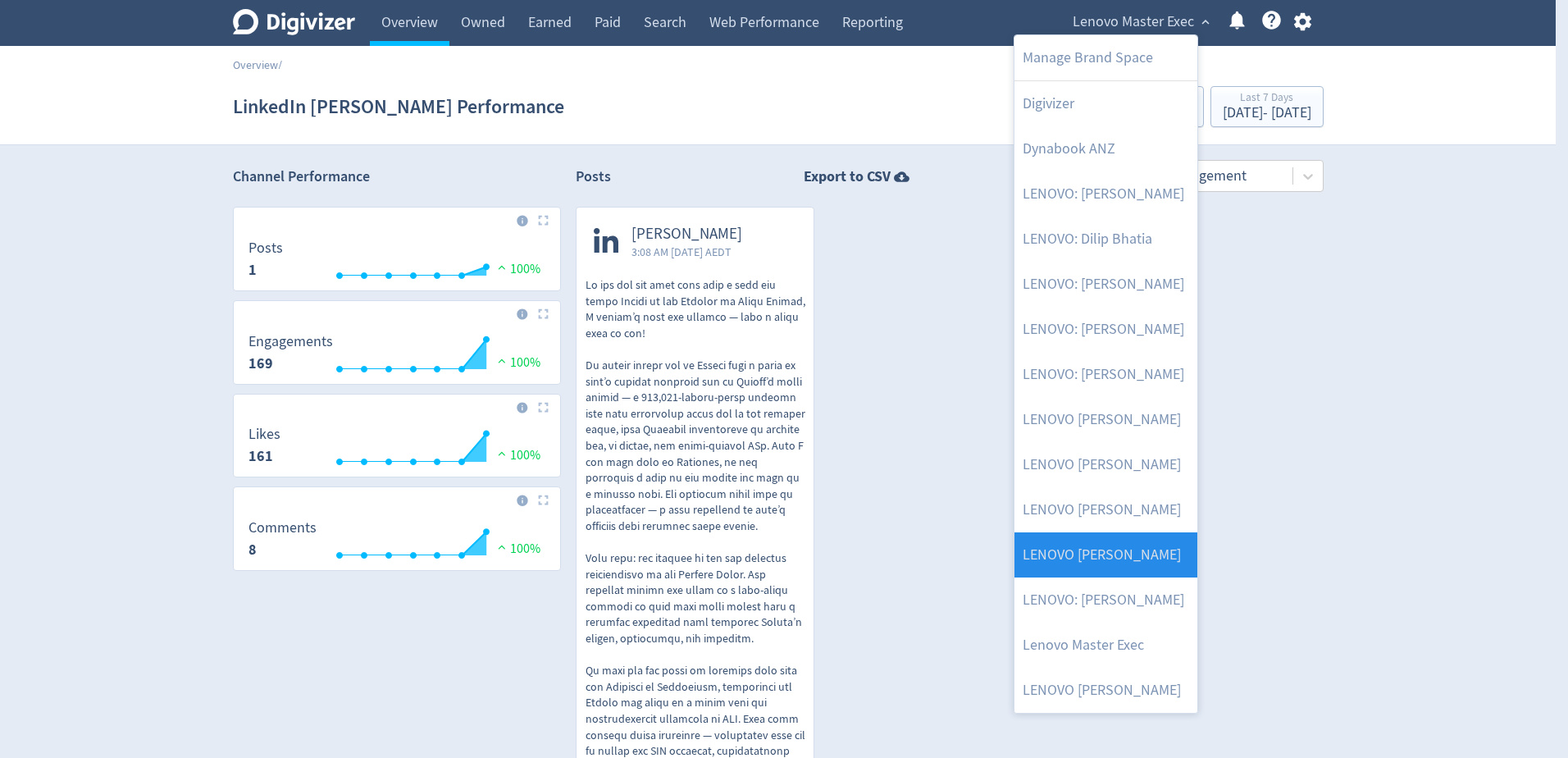
click at [1081, 573] on link "LENOVO [PERSON_NAME]" at bounding box center [1106, 554] width 183 height 45
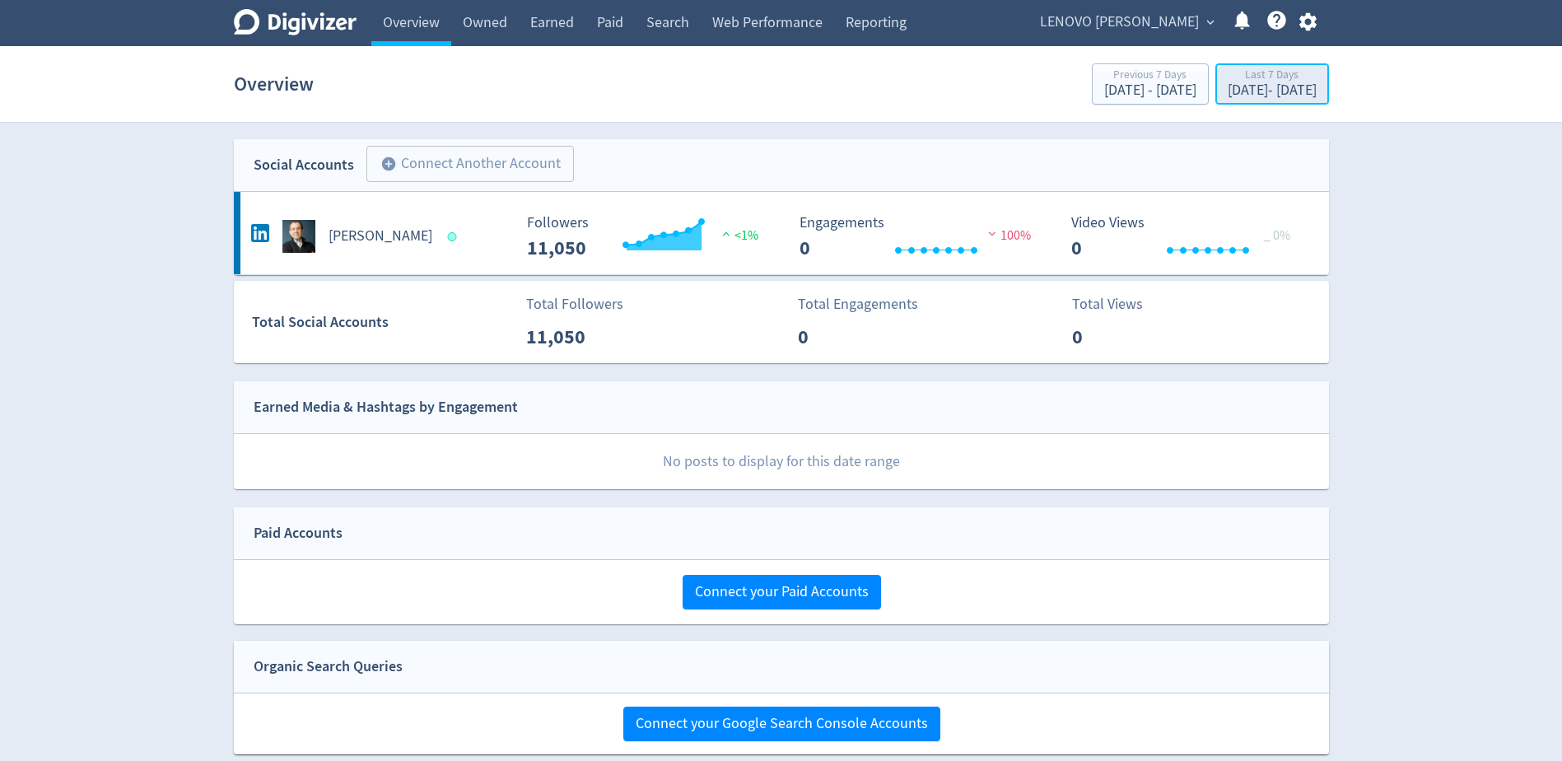
click at [1220, 91] on div "Last 7 Days [DATE] - [DATE]" at bounding box center [1272, 85] width 104 height 34
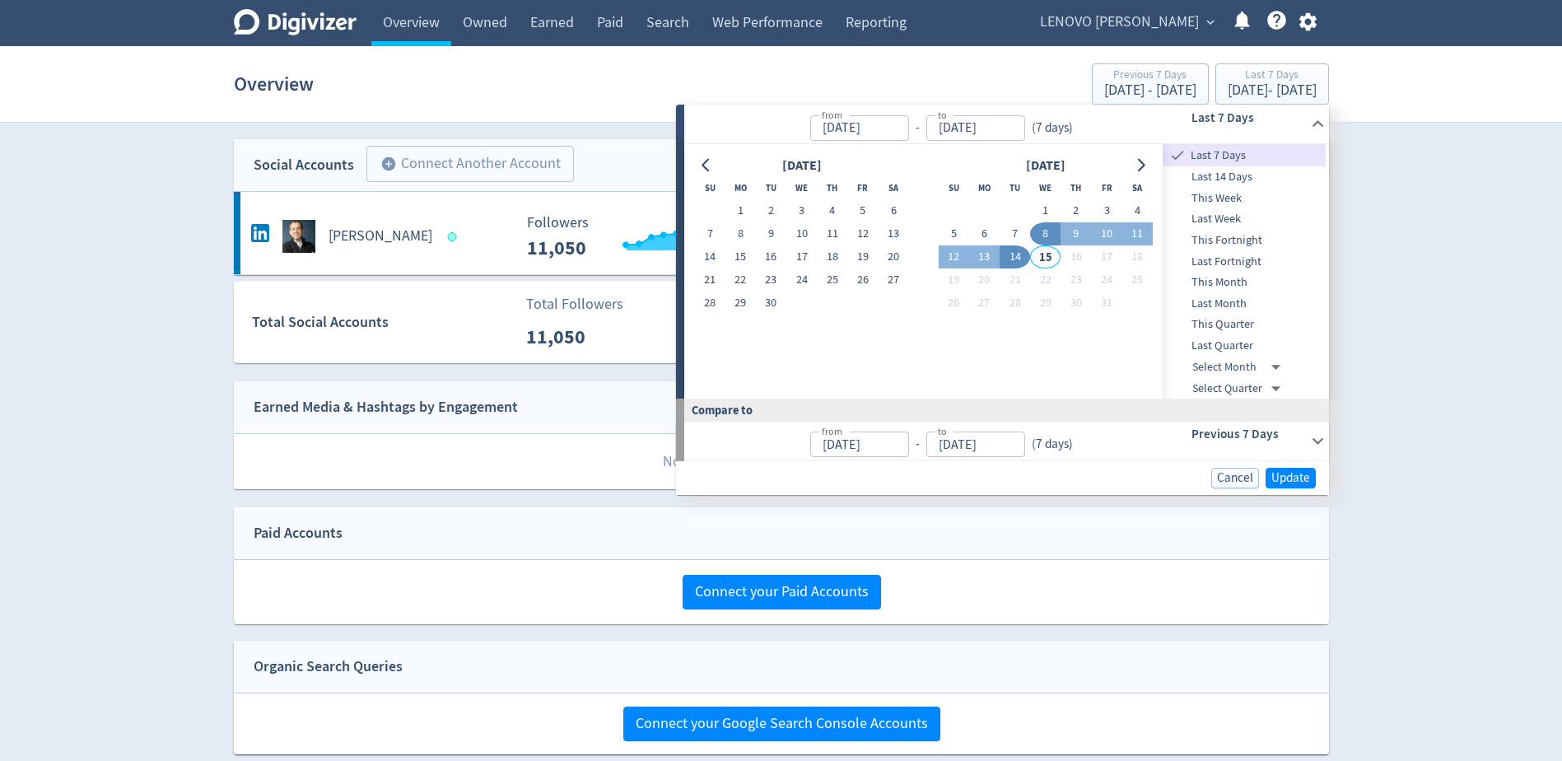
click at [982, 123] on input "[DATE]" at bounding box center [975, 128] width 99 height 26
click at [950, 123] on input "[DATE]" at bounding box center [975, 128] width 99 height 26
type input "[DATE]"
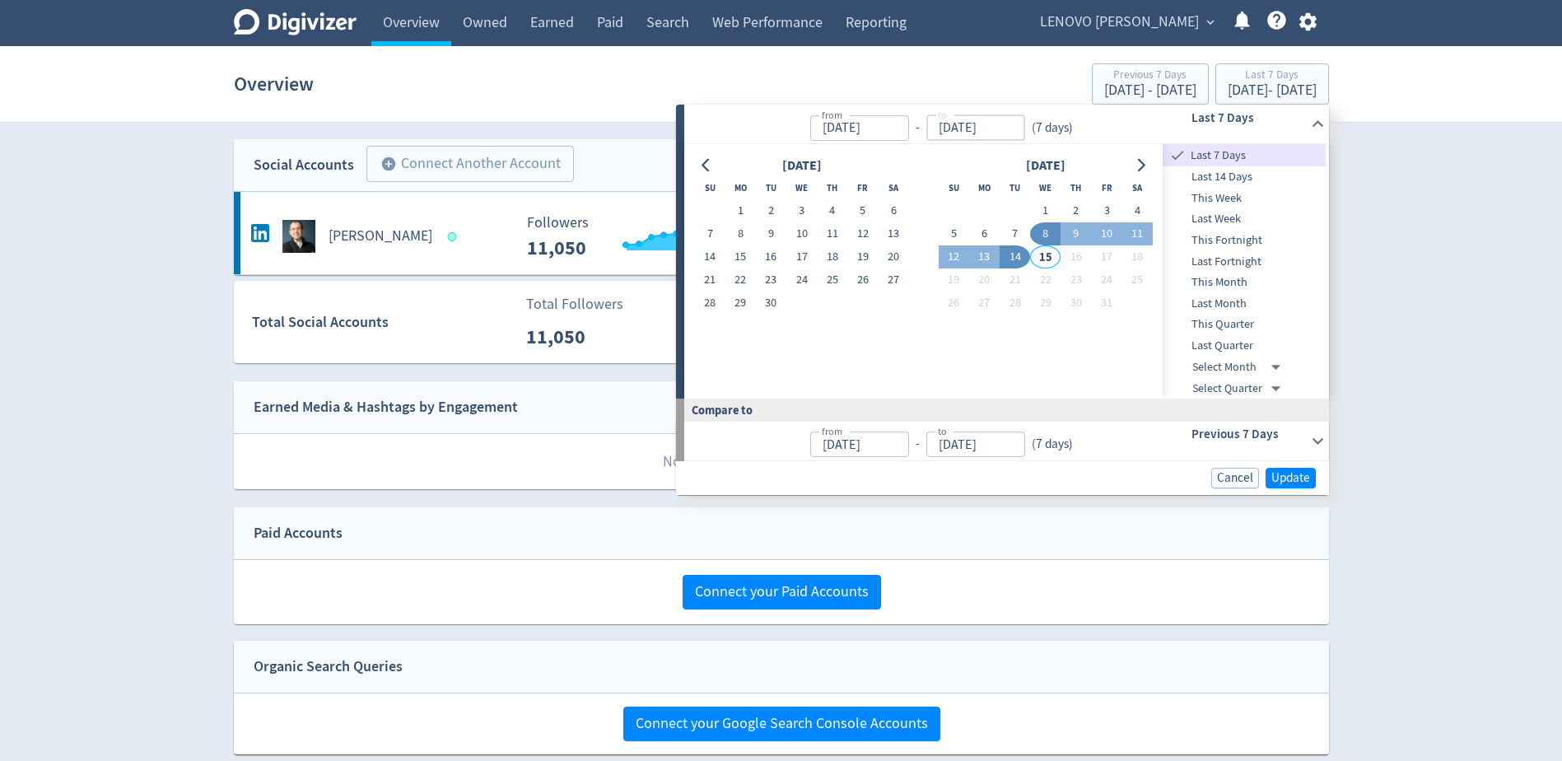
click at [1215, 283] on span "This Month" at bounding box center [1243, 282] width 163 height 18
type input "[DATE]"
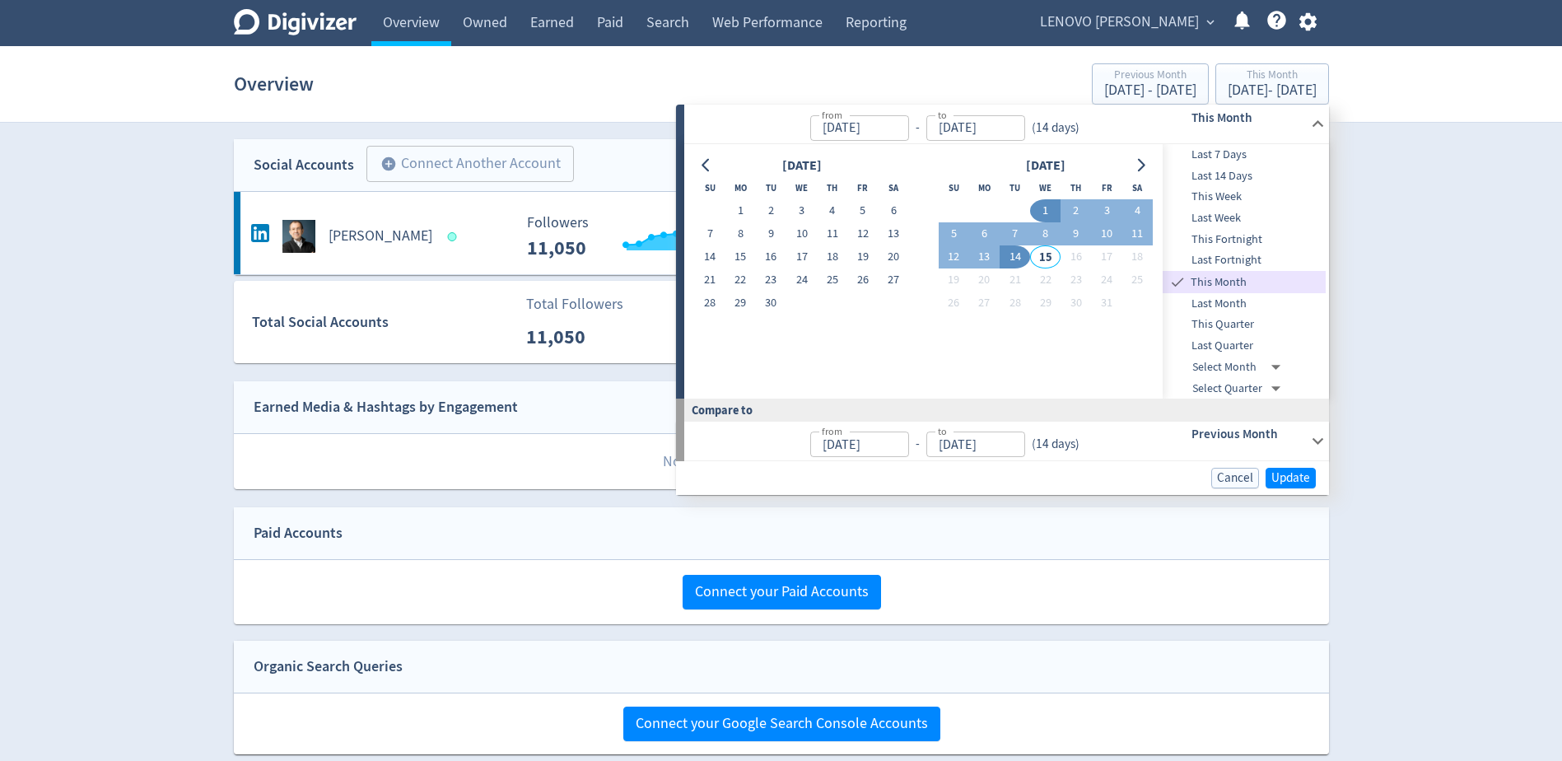
click at [974, 128] on input "[DATE]" at bounding box center [975, 128] width 99 height 26
click at [952, 131] on input "[DATE]" at bounding box center [975, 128] width 99 height 26
type input "[DATE]"
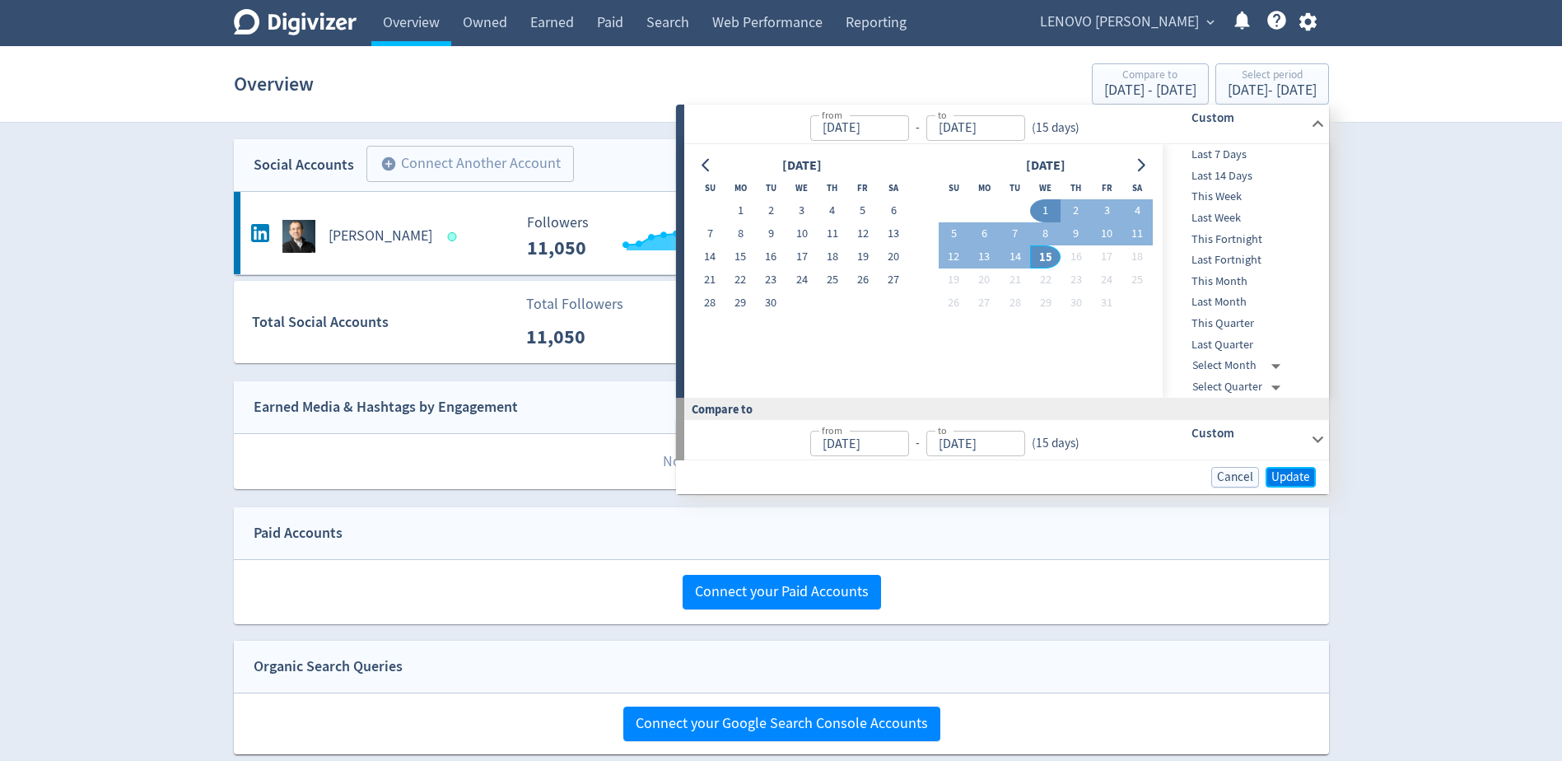
click at [1298, 472] on span "Update" at bounding box center [1290, 477] width 39 height 12
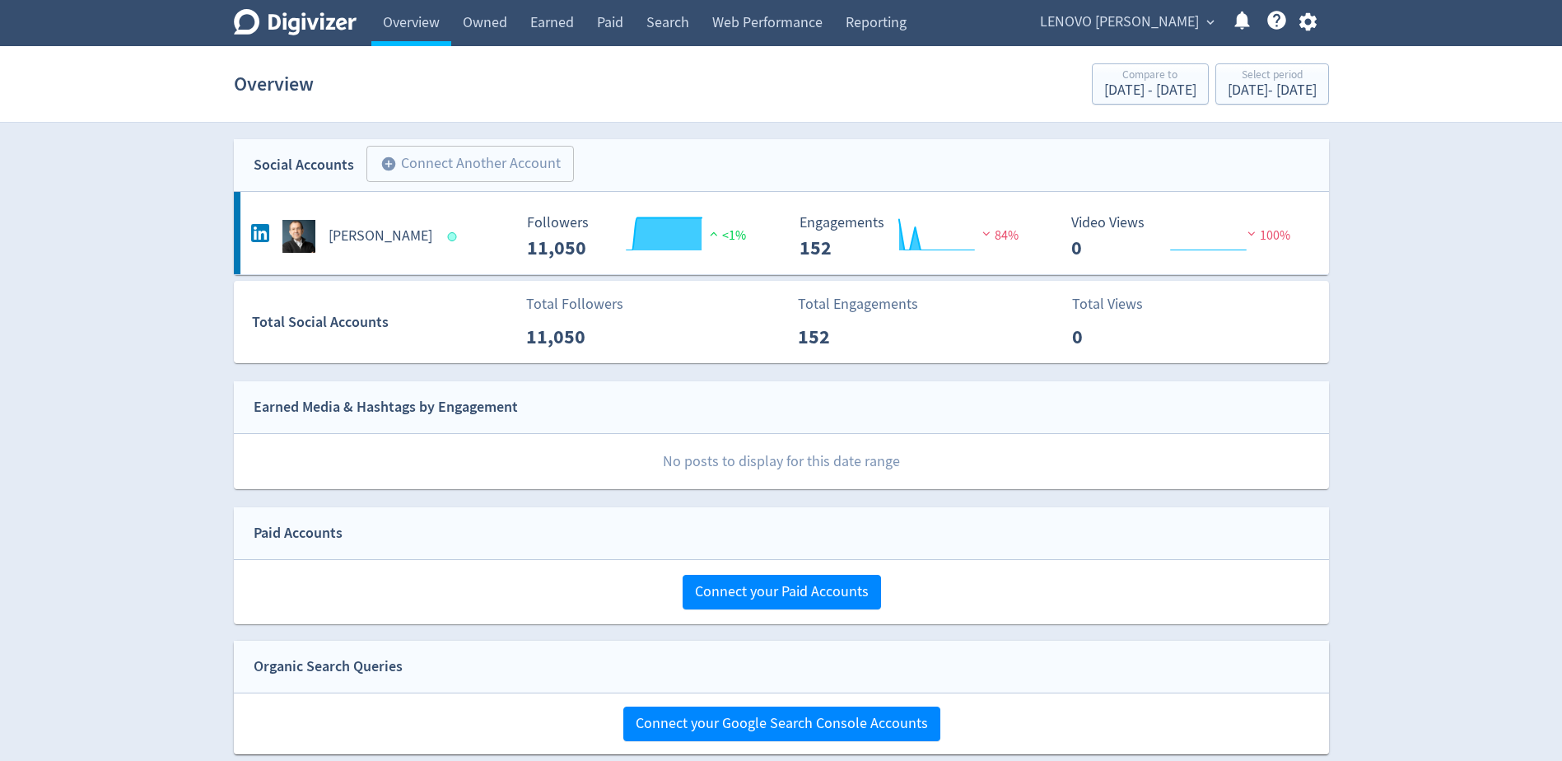
click at [1175, 21] on span "LENOVO [PERSON_NAME]" at bounding box center [1119, 22] width 159 height 26
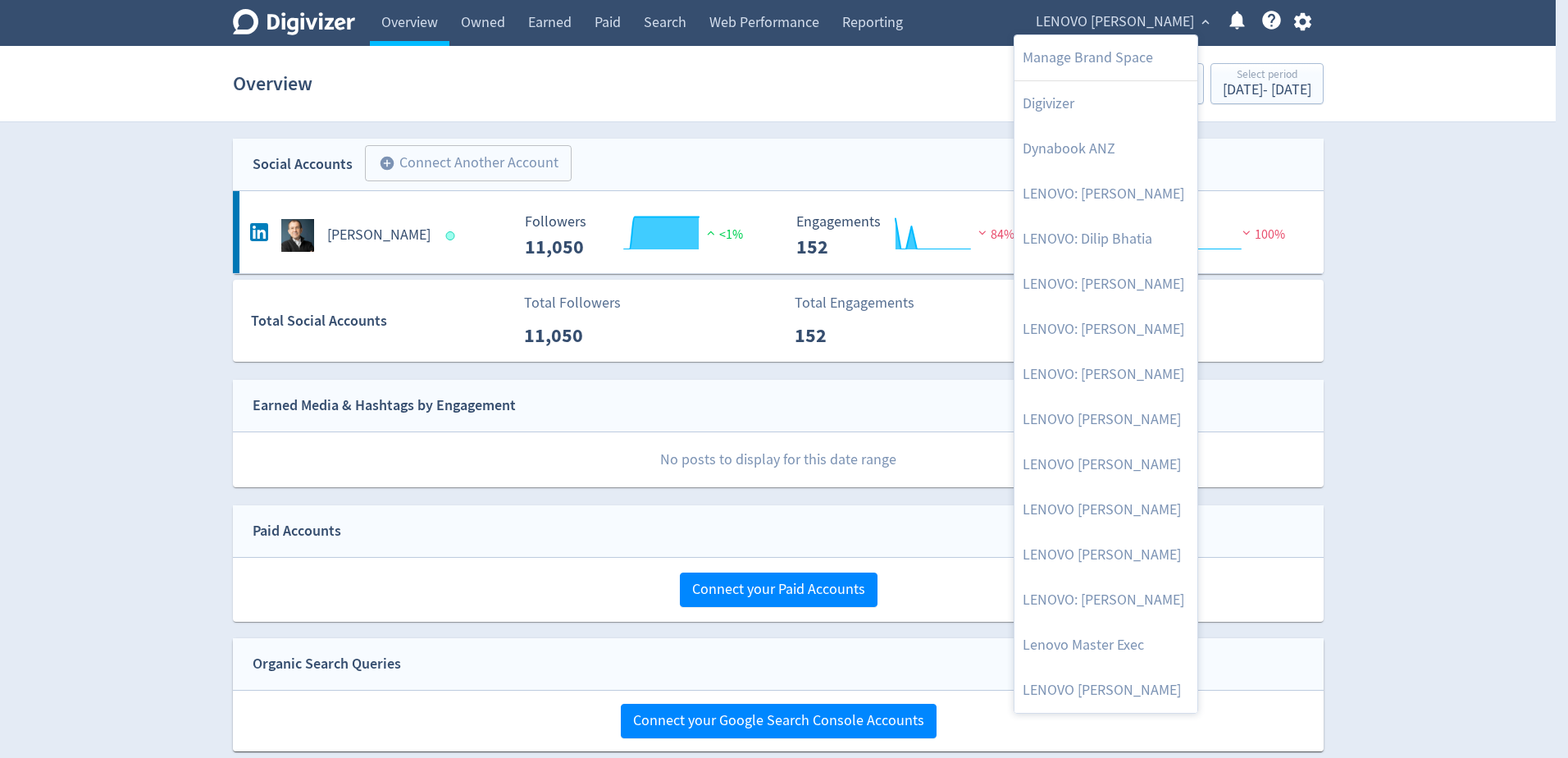
click at [1422, 221] on div at bounding box center [784, 379] width 1568 height 758
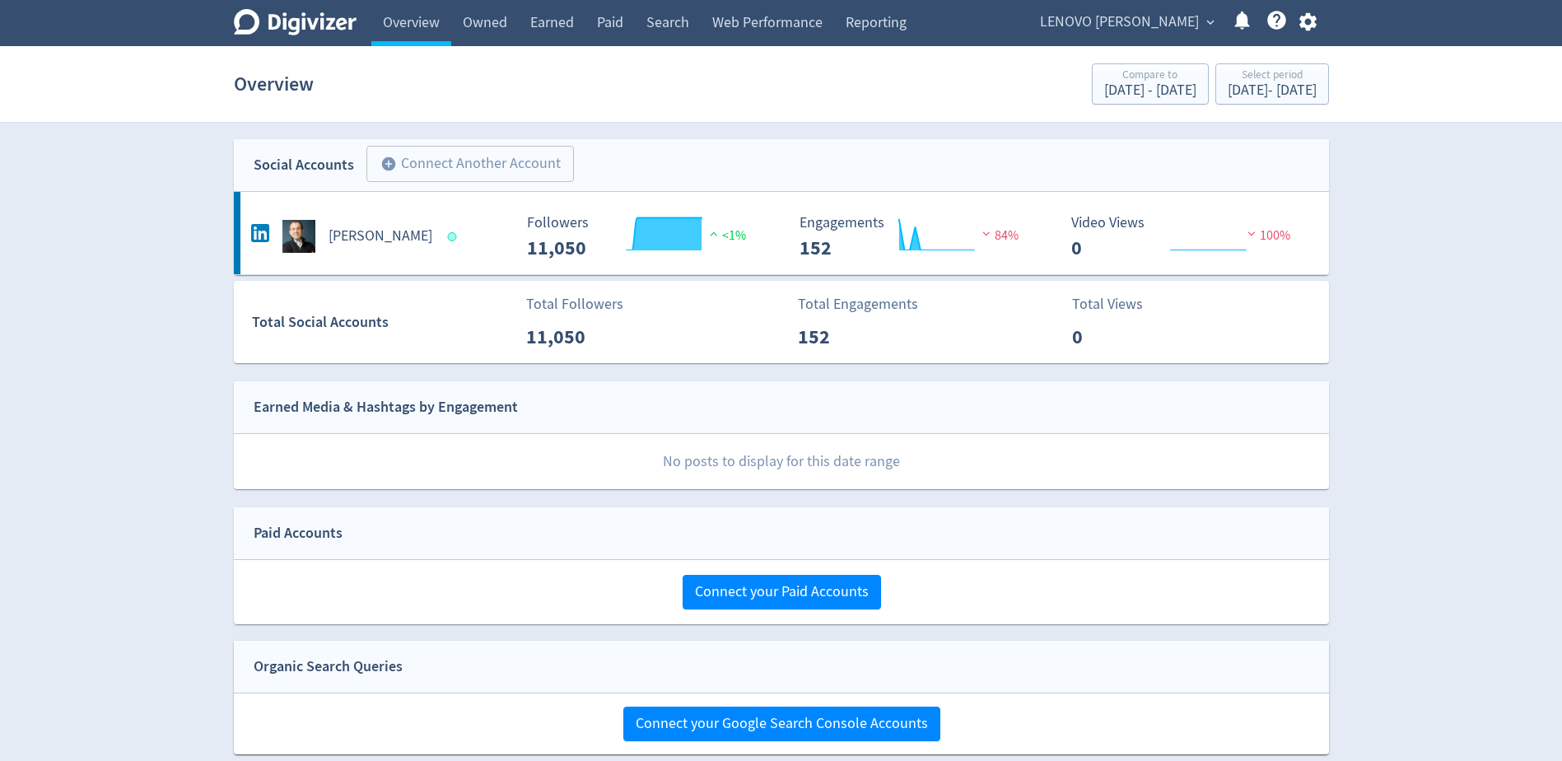
click at [1100, 26] on span "LENOVO [PERSON_NAME]" at bounding box center [1119, 22] width 159 height 26
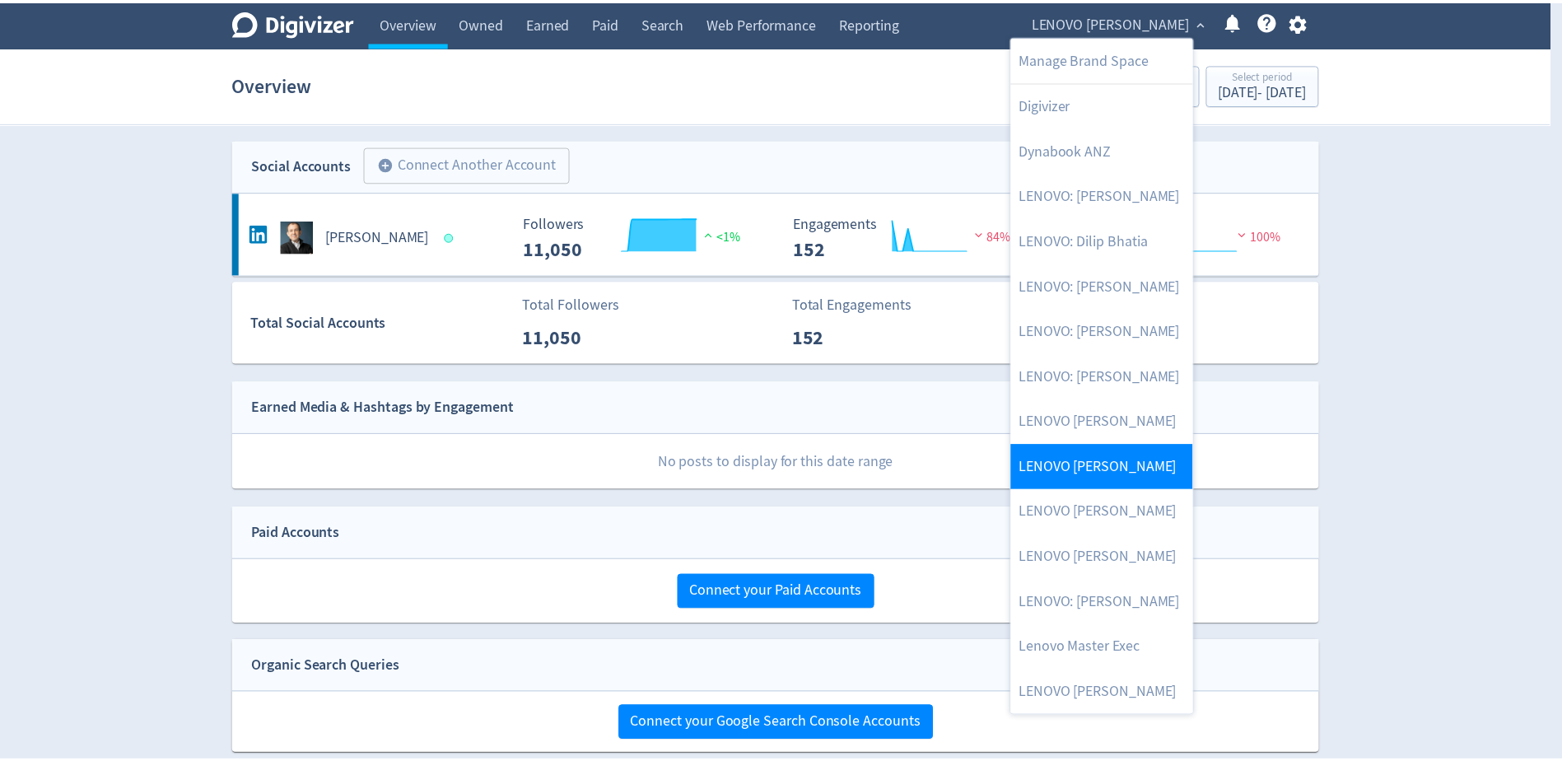
scroll to position [247, 0]
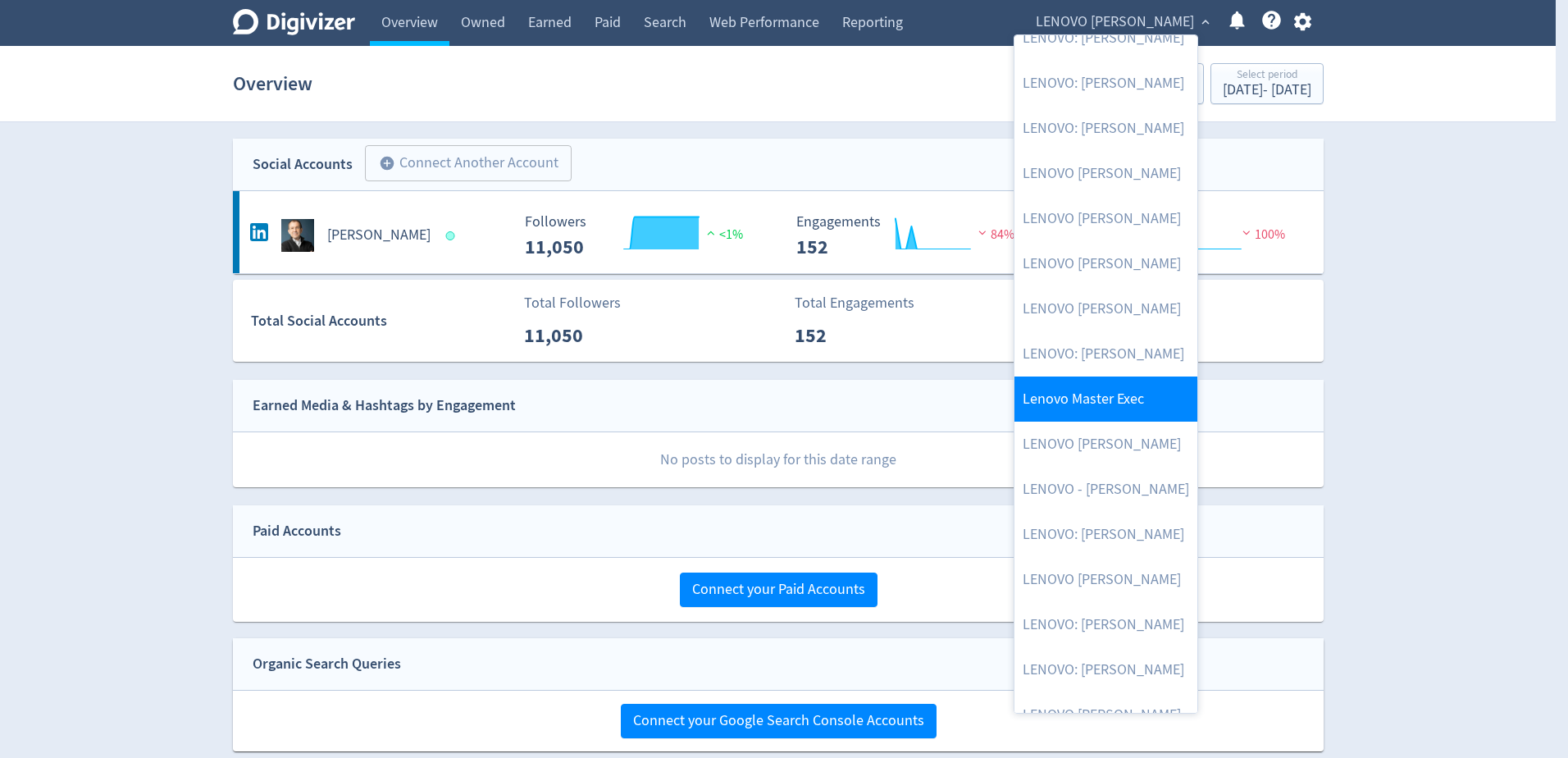
click at [1117, 397] on link "Lenovo Master Exec" at bounding box center [1106, 398] width 183 height 45
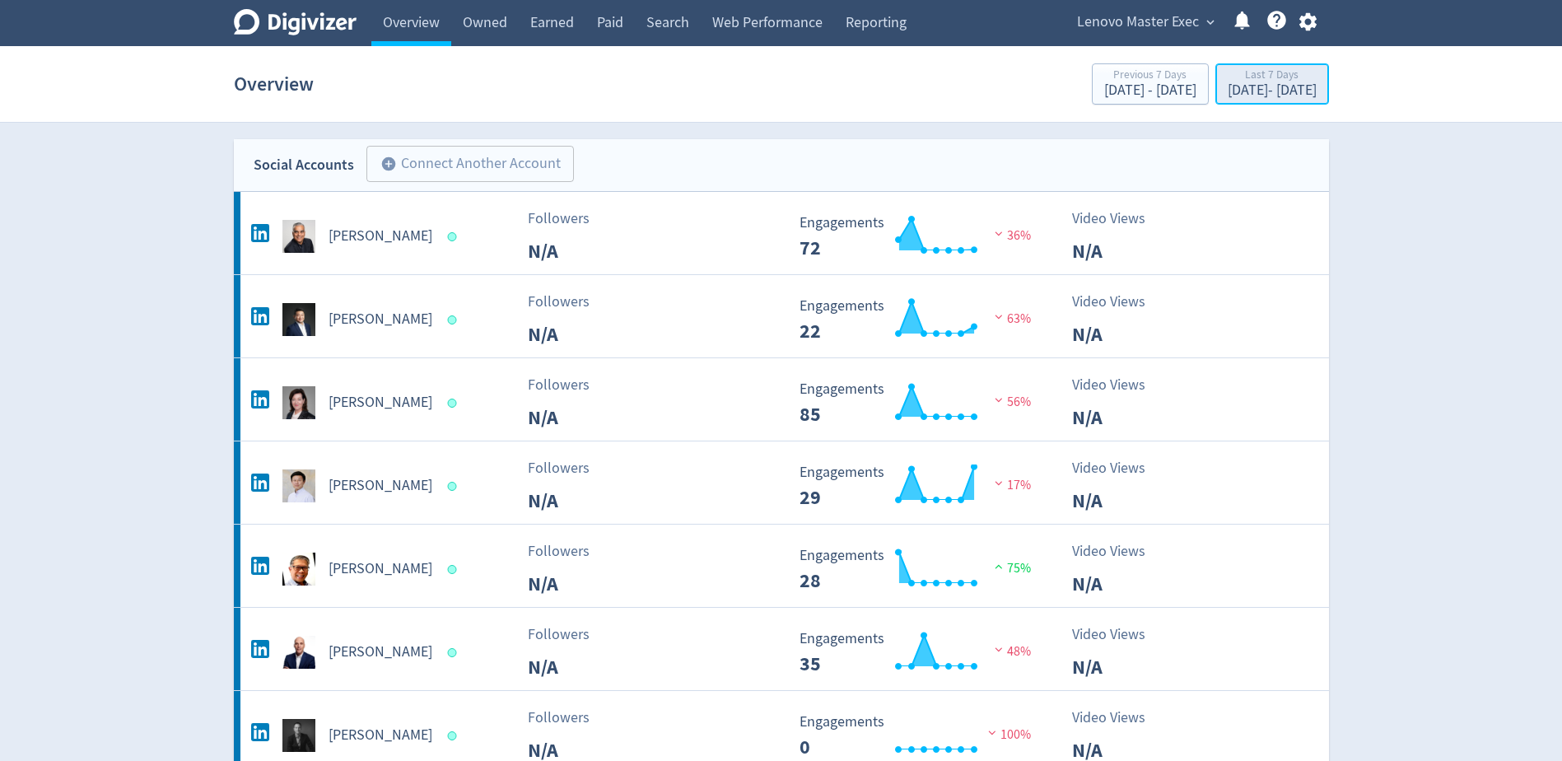
click at [1227, 89] on div "[DATE] - [DATE]" at bounding box center [1271, 90] width 89 height 15
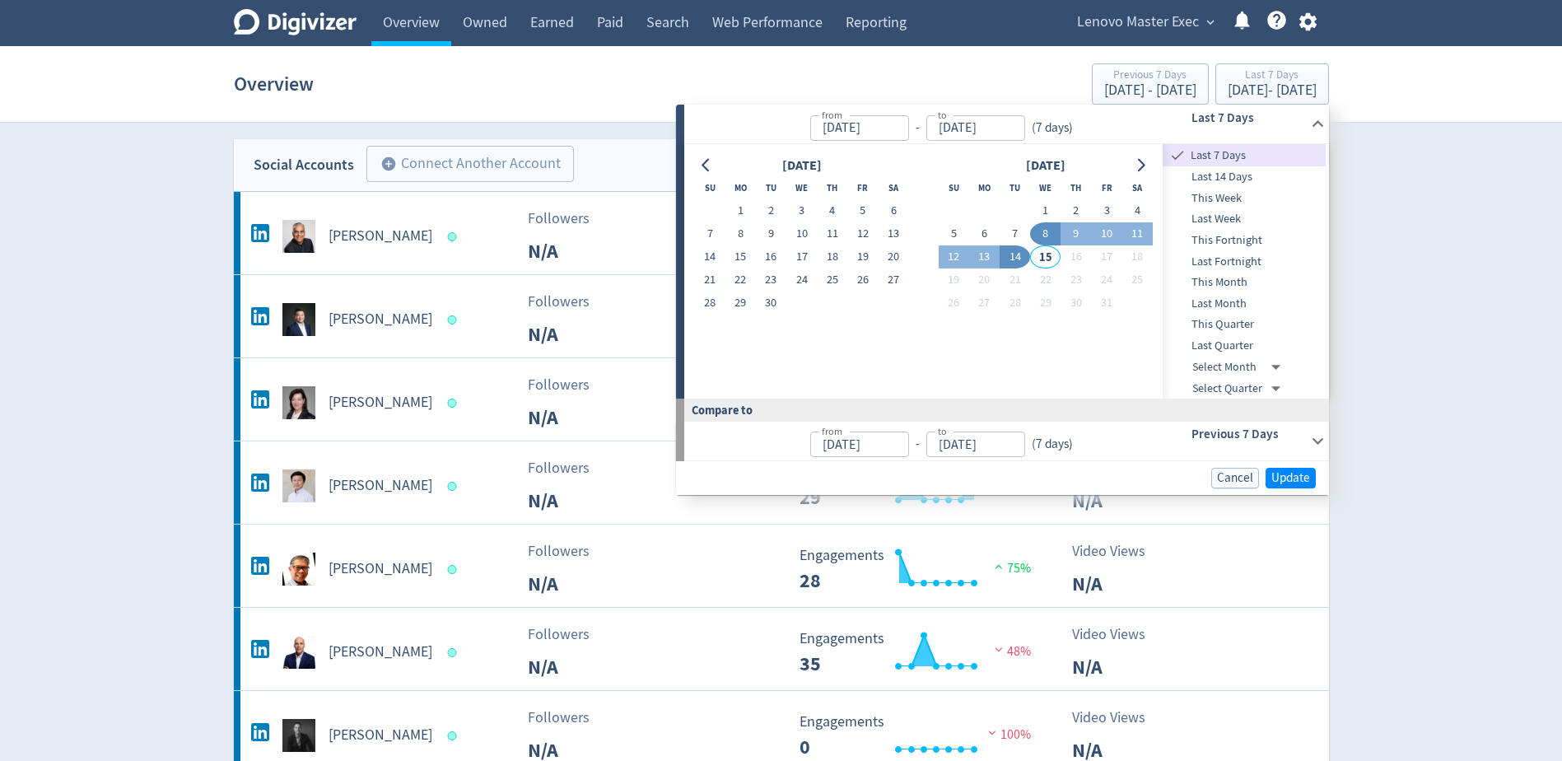
click at [1234, 277] on span "This Month" at bounding box center [1243, 282] width 163 height 18
type input "[DATE]"
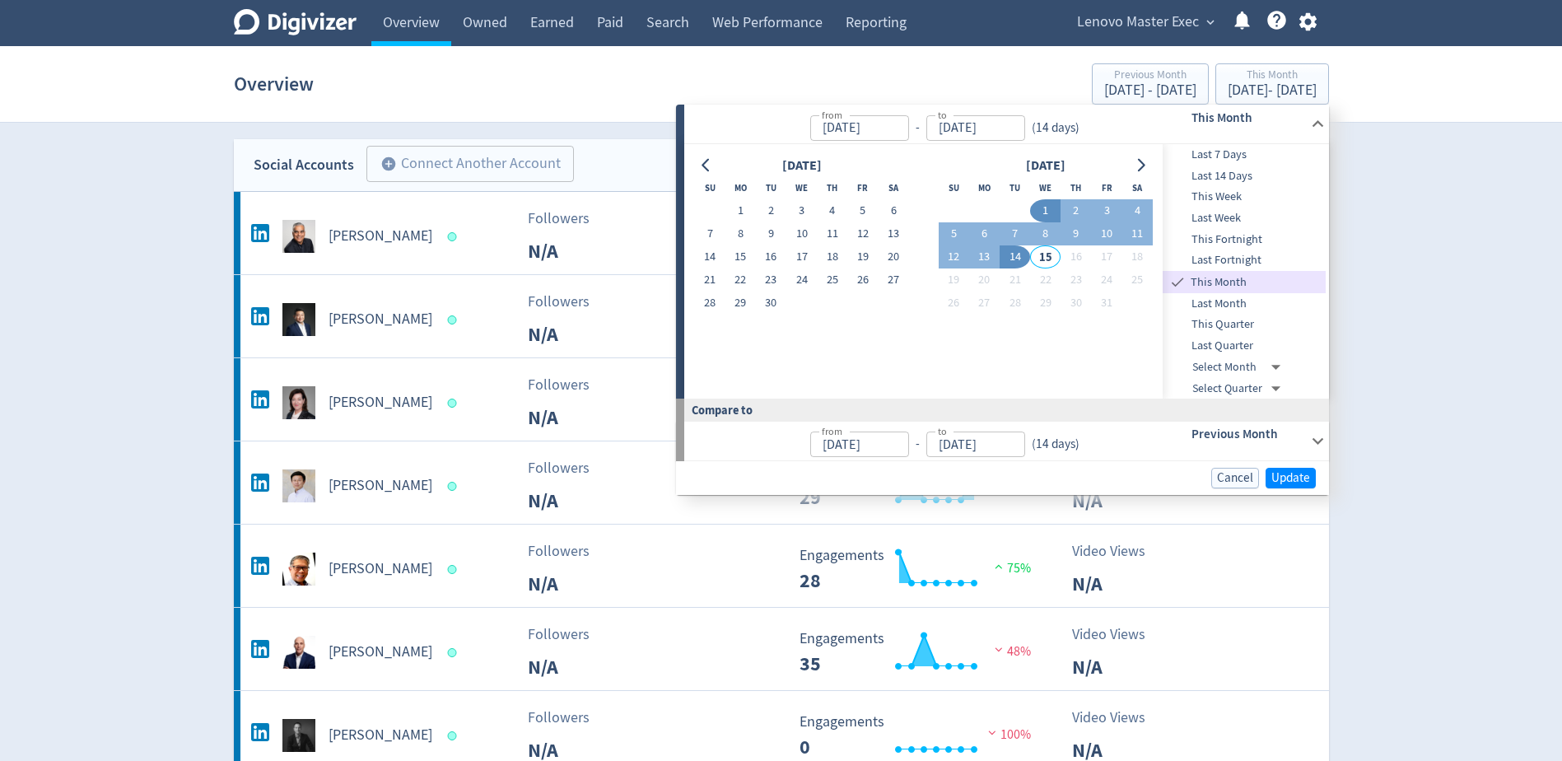
click at [971, 133] on input "[DATE]" at bounding box center [975, 128] width 99 height 26
drag, startPoint x: 944, startPoint y: 123, endPoint x: 952, endPoint y: 124, distance: 8.3
click at [952, 124] on input "[DATE]" at bounding box center [975, 128] width 99 height 26
type input "[DATE]"
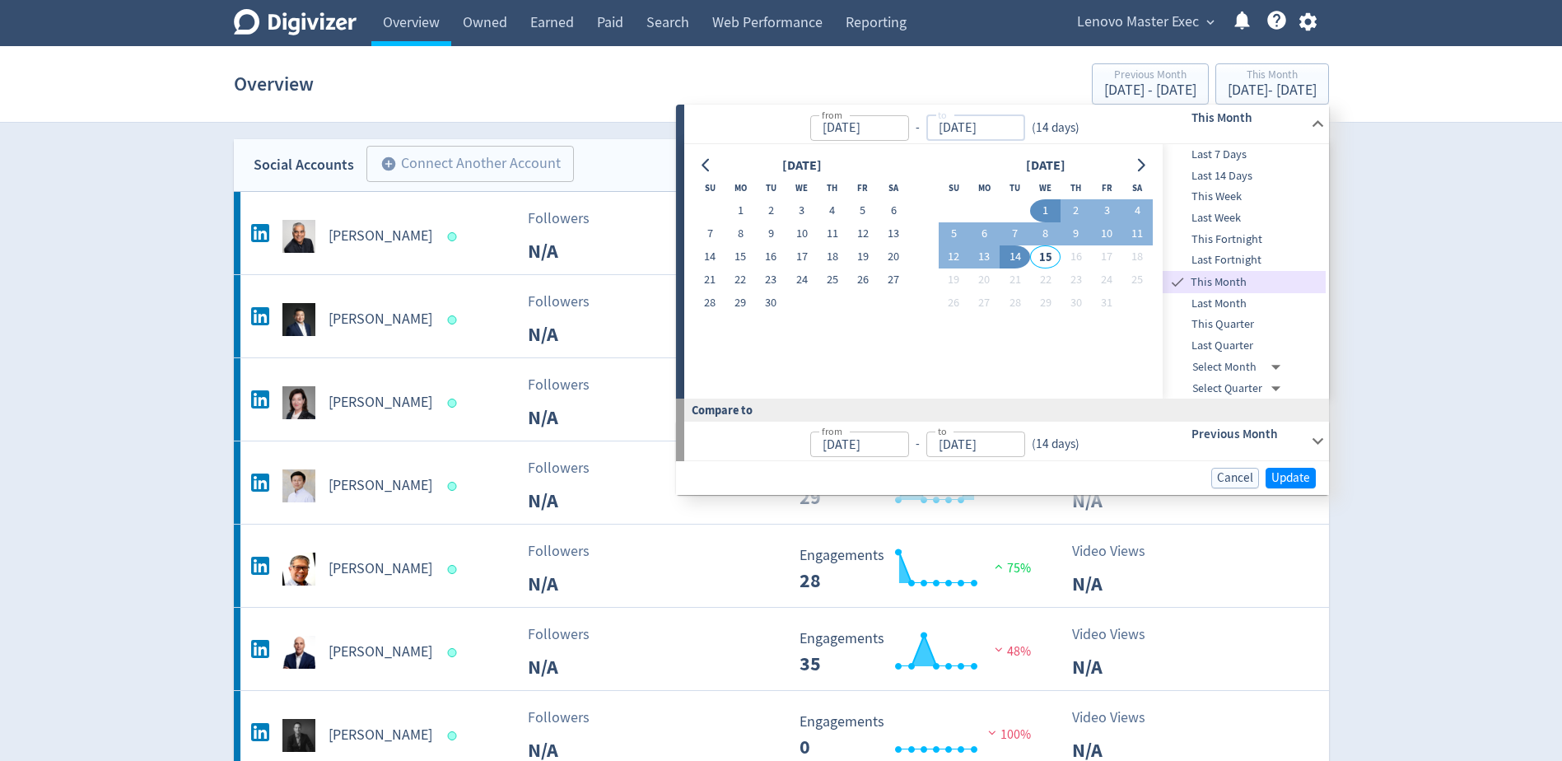
type input "[DATE]"
click at [1105, 330] on div "[DATE] Su Mo Tu We Th Fr Sa 1 2 3 4 5 6 7 8 9 10 11 12 13 14 15 16 17 18 19 20 …" at bounding box center [924, 271] width 458 height 233
click at [1281, 471] on span "Update" at bounding box center [1290, 477] width 39 height 12
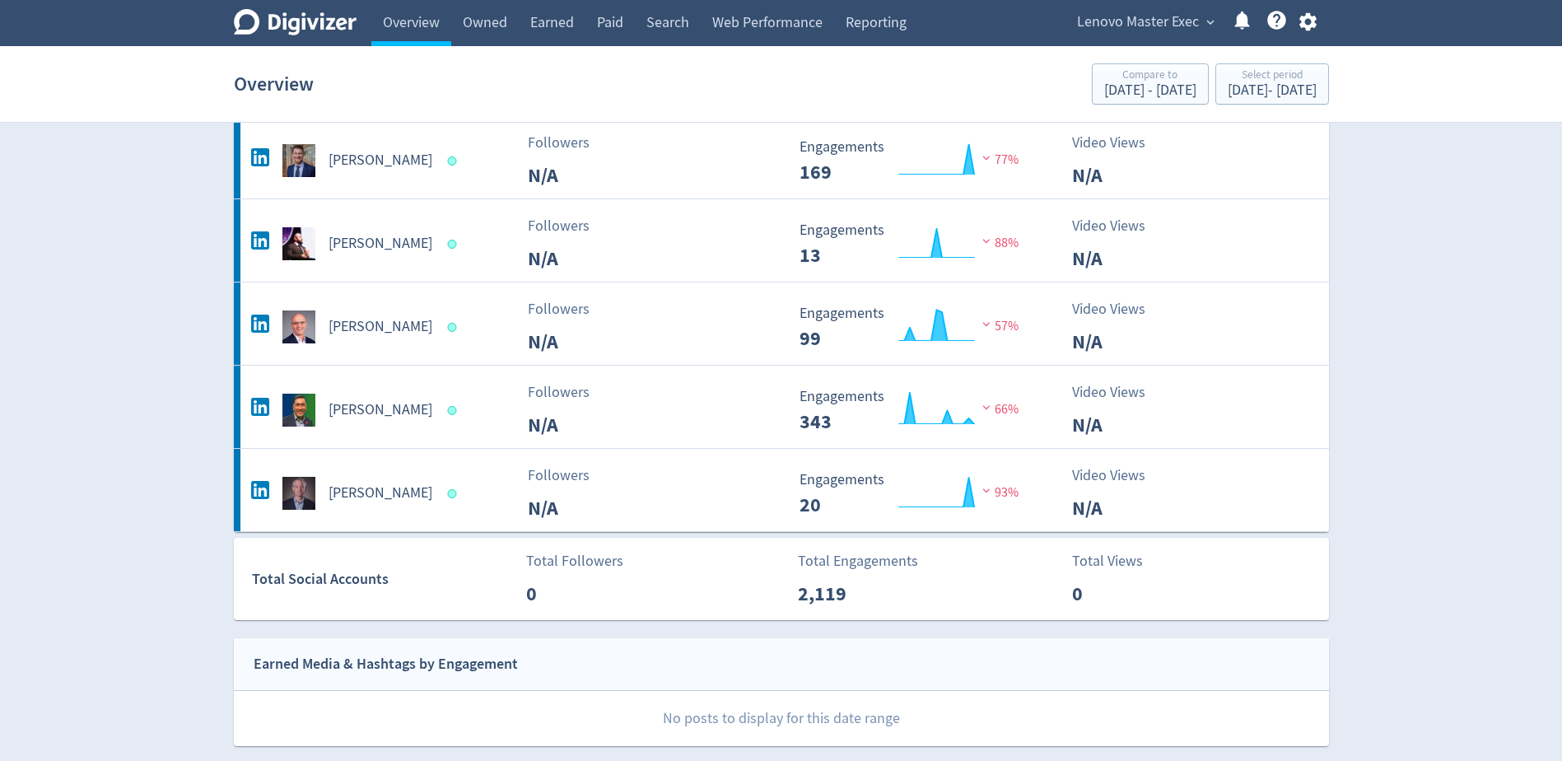
scroll to position [412, 0]
